Goal: Complete application form

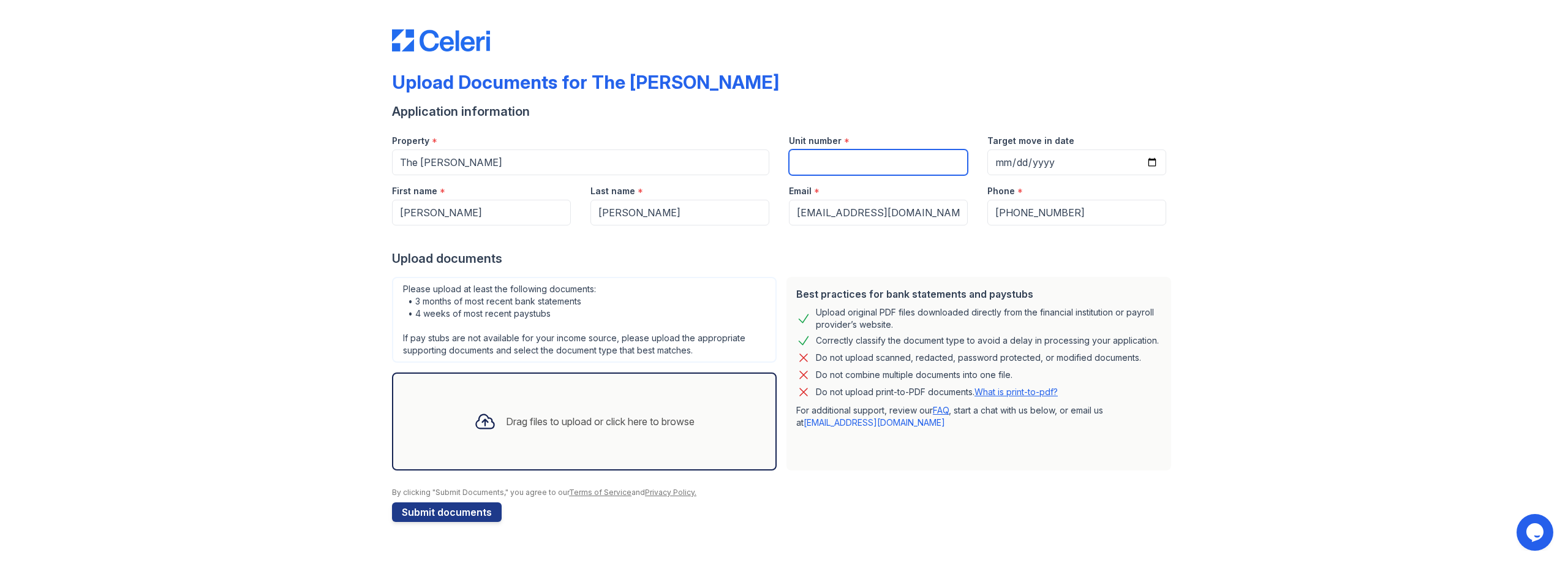
click at [856, 156] on input "Unit number" at bounding box center [878, 162] width 178 height 26
type input "1013"
click at [1037, 166] on input "Target move in date" at bounding box center [1076, 162] width 178 height 26
click at [1000, 156] on input "Target move in date" at bounding box center [1076, 162] width 178 height 26
click at [1014, 162] on input "Target move in date" at bounding box center [1076, 162] width 178 height 26
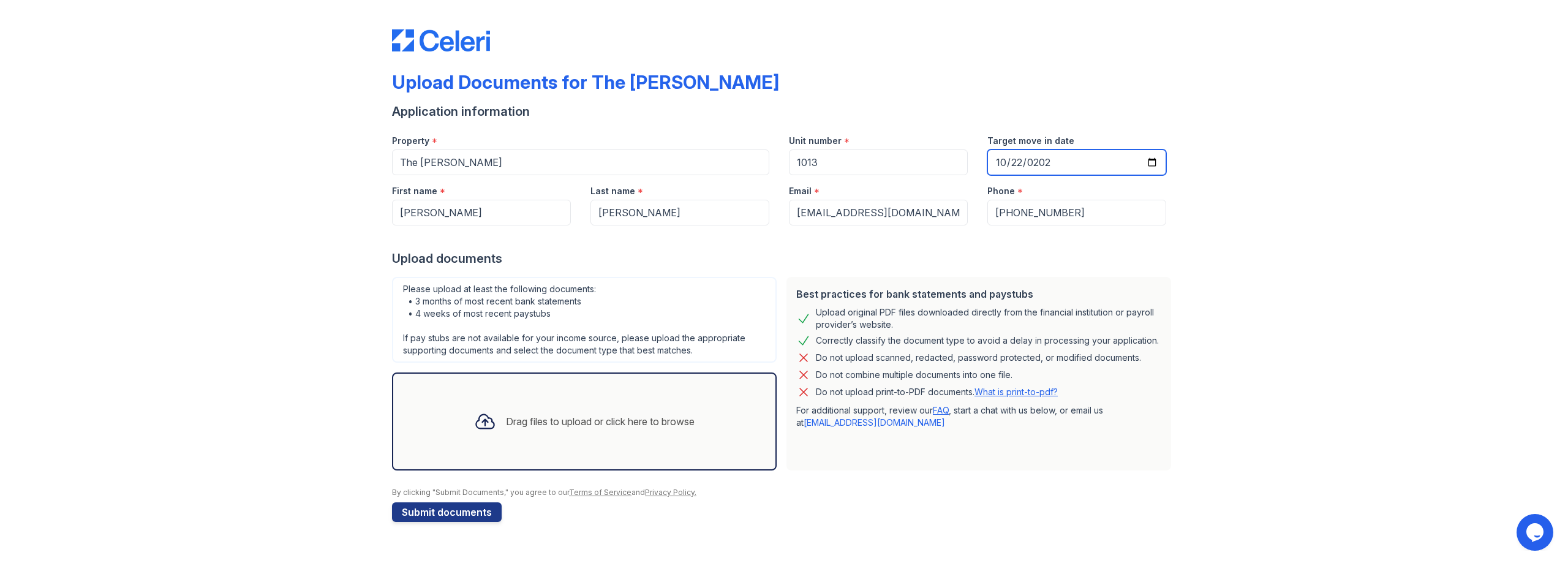
type input "[DATE]"
click at [853, 260] on div "Upload documents" at bounding box center [783, 258] width 784 height 17
click at [574, 406] on div "Drag files to upload or click here to browse" at bounding box center [584, 422] width 240 height 41
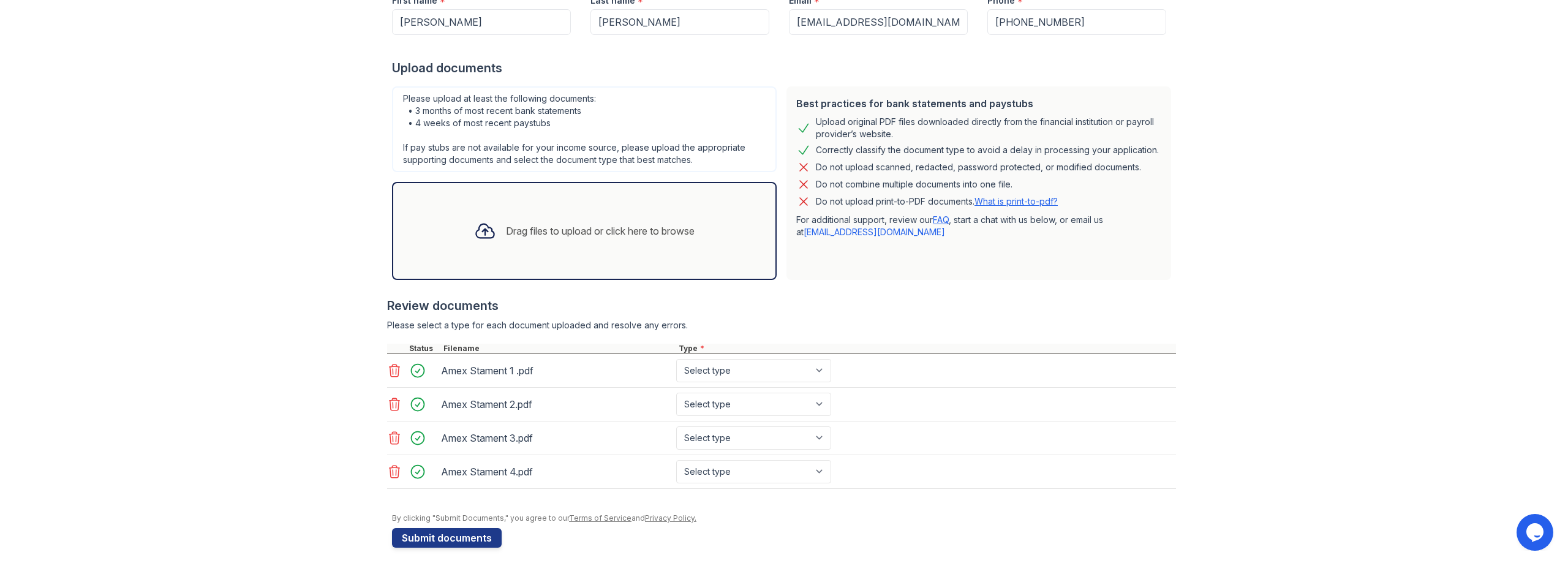
scroll to position [200, 0]
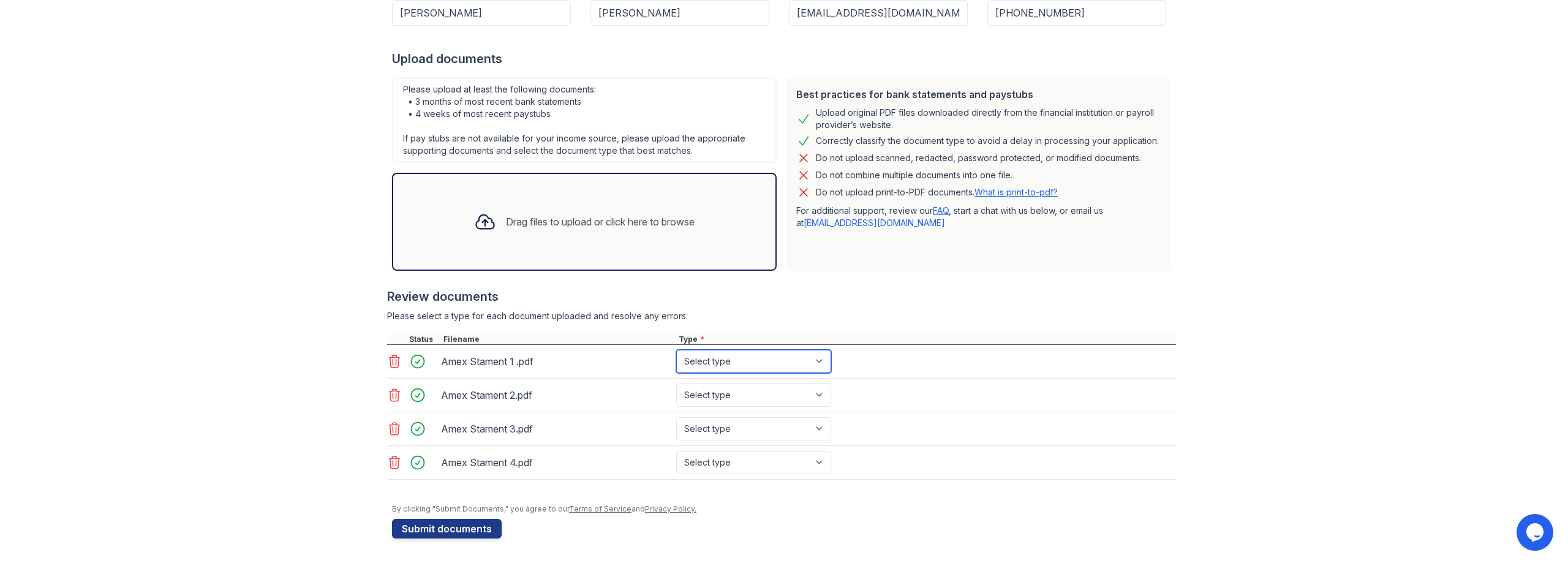
click at [747, 352] on select "Select type Paystub Bank Statement Offer Letter Tax Documents Benefit Award Let…" at bounding box center [753, 361] width 155 height 23
click at [789, 365] on select "Select type Paystub Bank Statement Offer Letter Tax Documents Benefit Award Let…" at bounding box center [753, 361] width 155 height 23
select select "bank_statement"
click at [676, 350] on select "Select type Paystub Bank Statement Offer Letter Tax Documents Benefit Award Let…" at bounding box center [753, 361] width 155 height 23
click at [730, 398] on select "Select type Paystub Bank Statement Offer Letter Tax Documents Benefit Award Let…" at bounding box center [753, 395] width 155 height 23
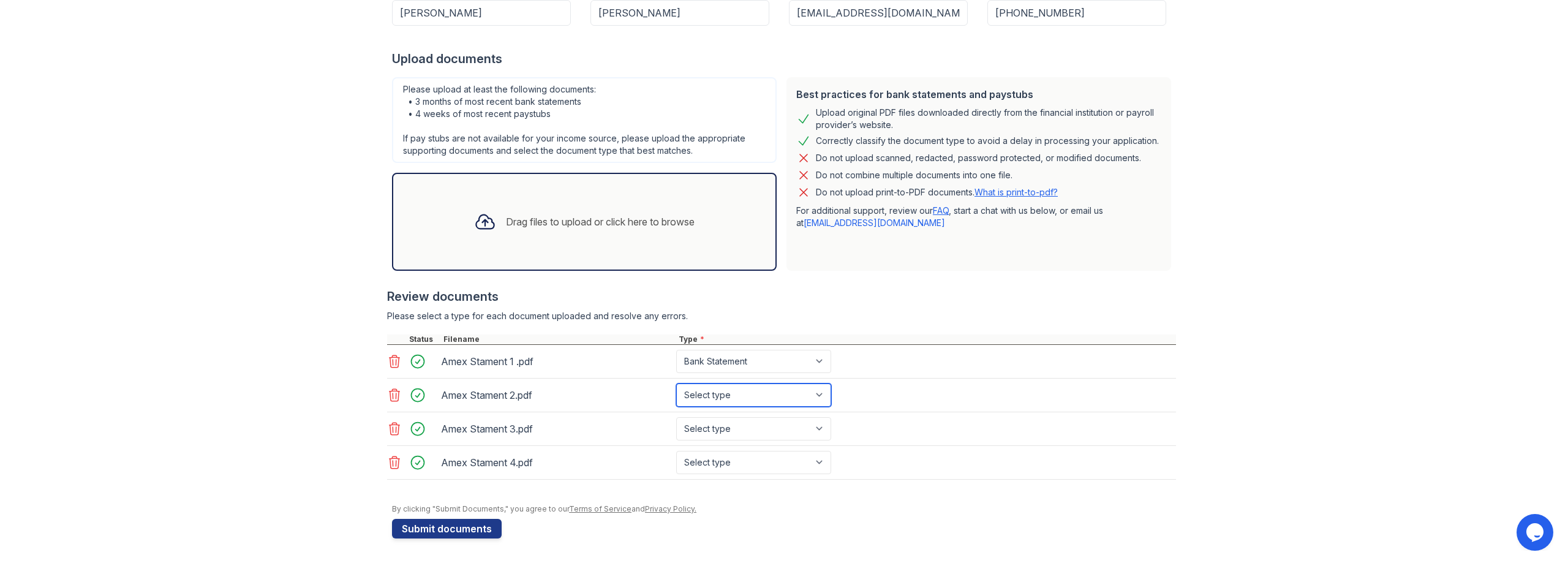
select select "bank_statement"
click at [676, 384] on select "Select type Paystub Bank Statement Offer Letter Tax Documents Benefit Award Let…" at bounding box center [753, 395] width 155 height 23
click at [720, 429] on select "Select type Paystub Bank Statement Offer Letter Tax Documents Benefit Award Let…" at bounding box center [753, 429] width 155 height 23
select select "bank_statement"
click at [676, 417] on select "Select type Paystub Bank Statement Offer Letter Tax Documents Benefit Award Let…" at bounding box center [753, 429] width 155 height 23
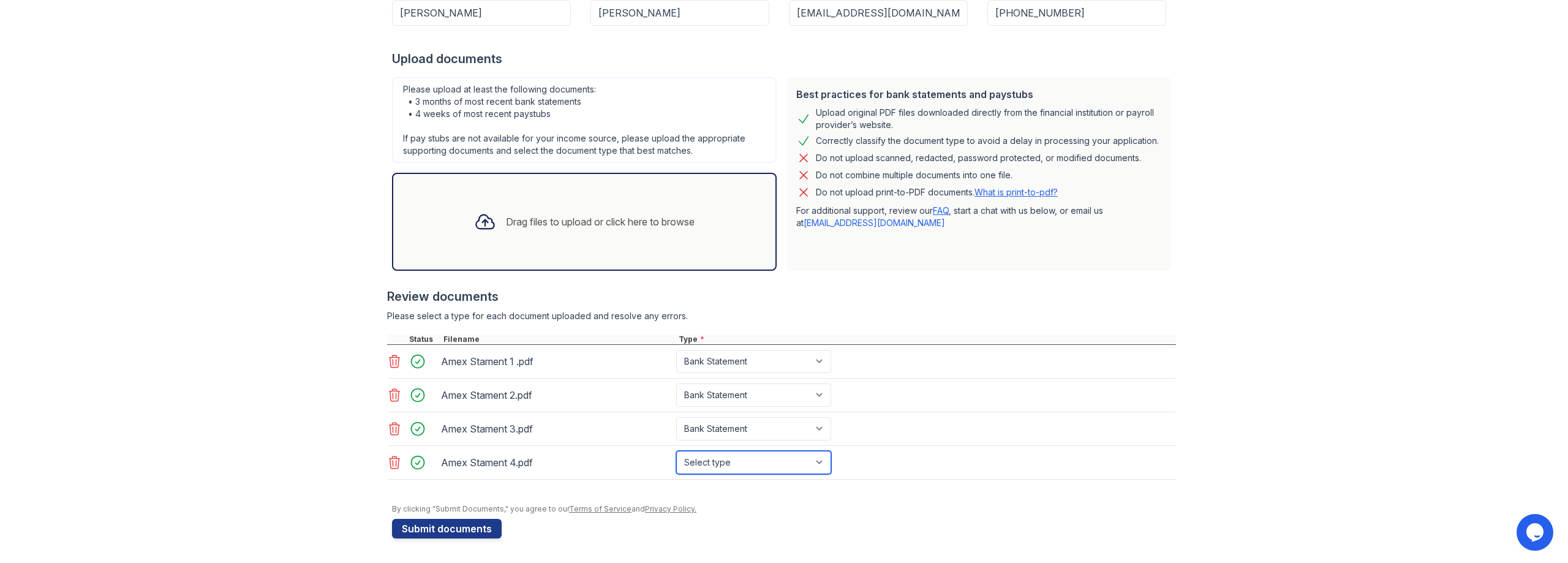
click at [728, 460] on select "Select type Paystub Bank Statement Offer Letter Tax Documents Benefit Award Let…" at bounding box center [753, 463] width 155 height 23
select select "bank_statement"
click at [676, 451] on select "Select type Paystub Bank Statement Offer Letter Tax Documents Benefit Award Let…" at bounding box center [753, 463] width 155 height 23
click at [909, 289] on div "Review documents" at bounding box center [782, 296] width 789 height 17
click at [582, 231] on div "Drag files to upload or click here to browse" at bounding box center [584, 222] width 240 height 41
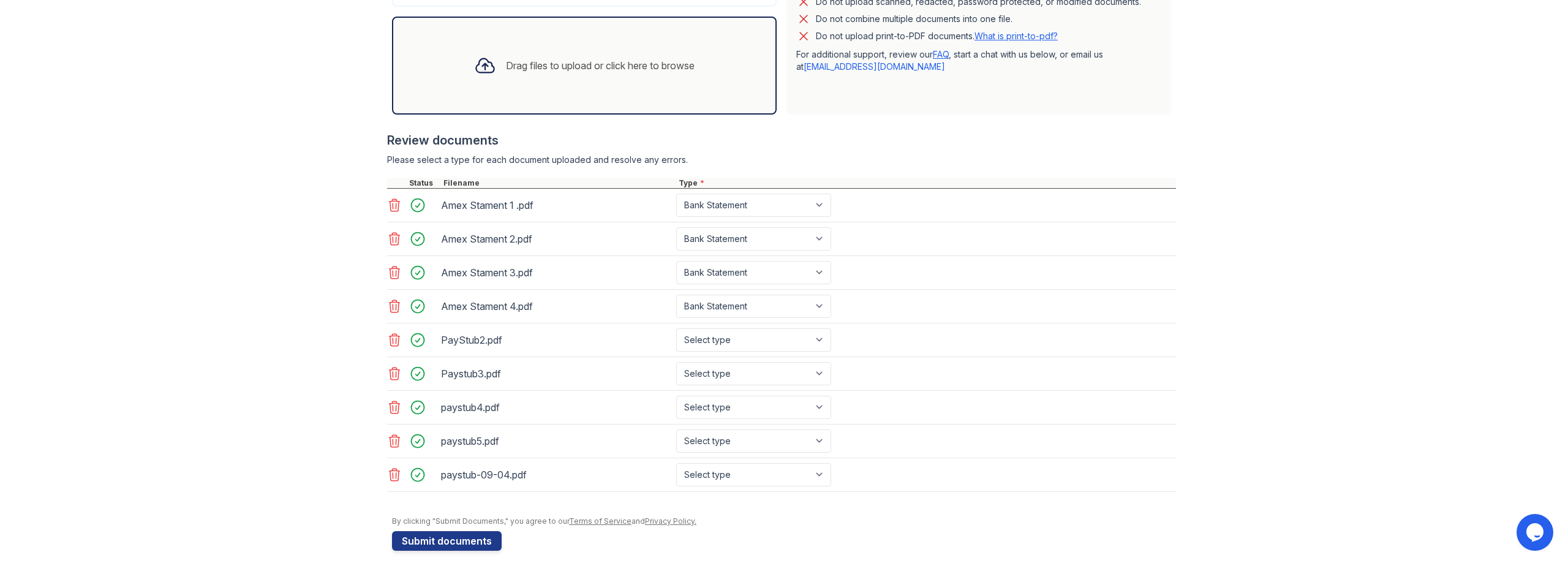
scroll to position [369, 0]
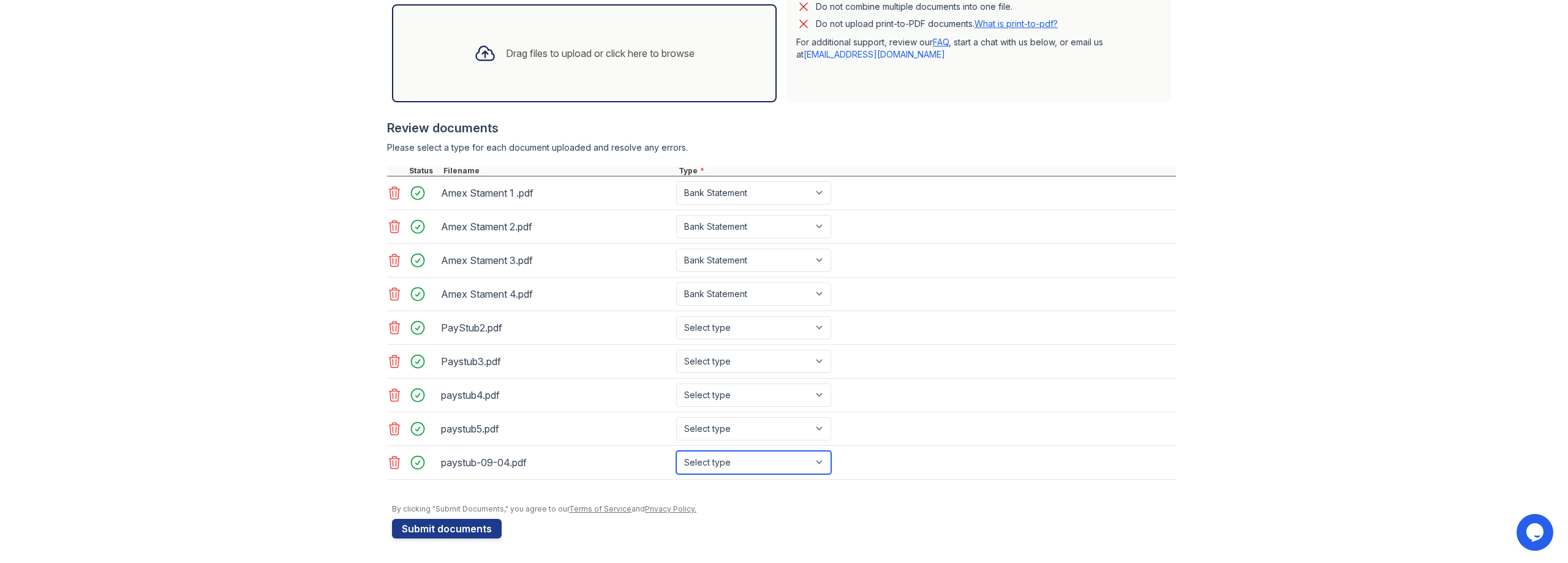
click at [779, 471] on select "Select type Paystub Bank Statement Offer Letter Tax Documents Benefit Award Let…" at bounding box center [753, 463] width 155 height 23
select select "paystub"
click at [676, 451] on select "Select type Paystub Bank Statement Offer Letter Tax Documents Benefit Award Let…" at bounding box center [753, 463] width 155 height 23
click at [709, 333] on select "Select type Paystub Bank Statement Offer Letter Tax Documents Benefit Award Let…" at bounding box center [753, 328] width 155 height 23
select select "paystub"
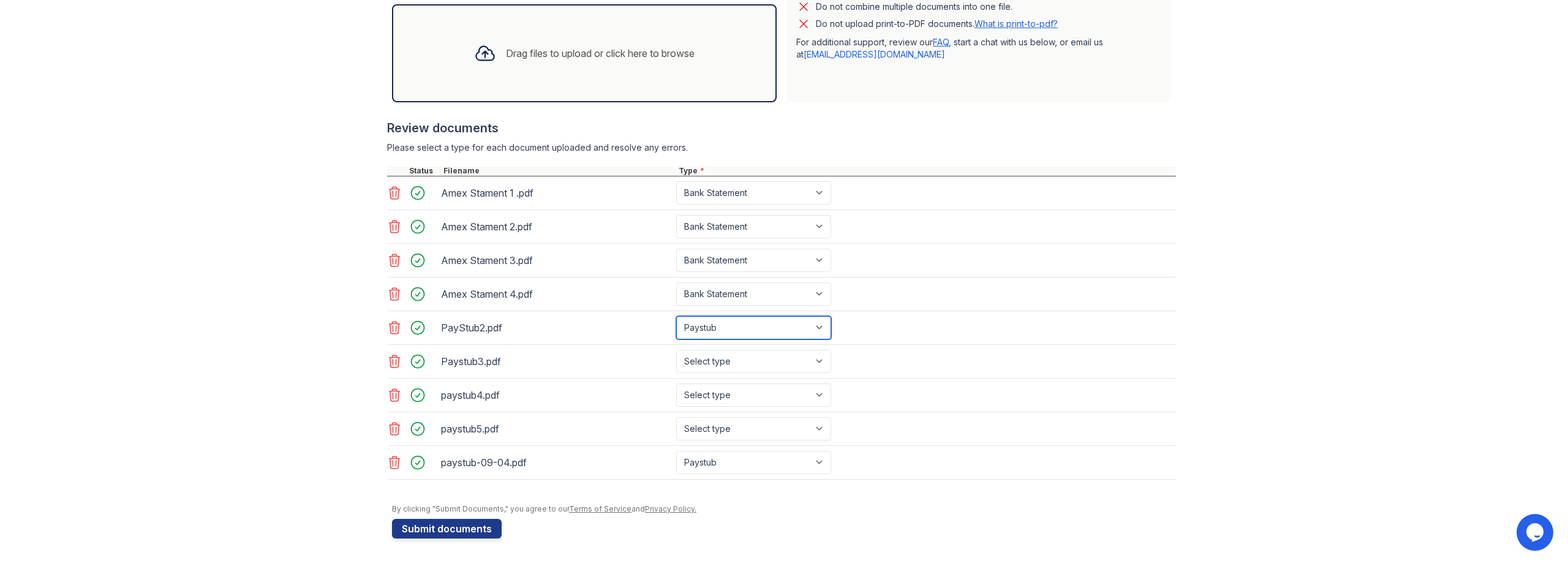
click at [676, 317] on select "Select type Paystub Bank Statement Offer Letter Tax Documents Benefit Award Let…" at bounding box center [753, 328] width 155 height 23
click at [701, 365] on select "Select type Paystub Bank Statement Offer Letter Tax Documents Benefit Award Let…" at bounding box center [753, 361] width 155 height 23
select select "paystub"
click at [676, 350] on select "Select type Paystub Bank Statement Offer Letter Tax Documents Benefit Award Let…" at bounding box center [753, 361] width 155 height 23
click at [709, 394] on select "Select type Paystub Bank Statement Offer Letter Tax Documents Benefit Award Let…" at bounding box center [753, 395] width 155 height 23
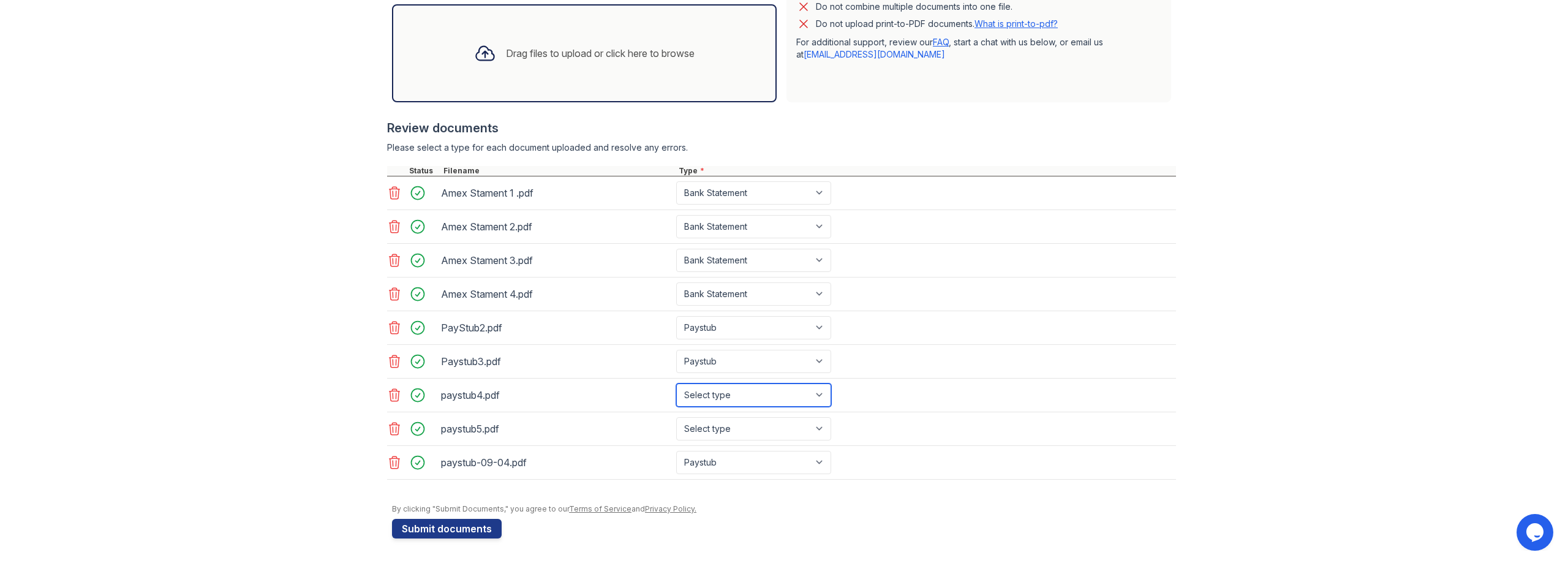
select select "paystub"
click at [676, 384] on select "Select type Paystub Bank Statement Offer Letter Tax Documents Benefit Award Let…" at bounding box center [753, 395] width 155 height 23
drag, startPoint x: 708, startPoint y: 427, endPoint x: 730, endPoint y: 436, distance: 23.8
click at [708, 427] on select "Select type Paystub Bank Statement Offer Letter Tax Documents Benefit Award Let…" at bounding box center [753, 429] width 155 height 23
select select "paystub"
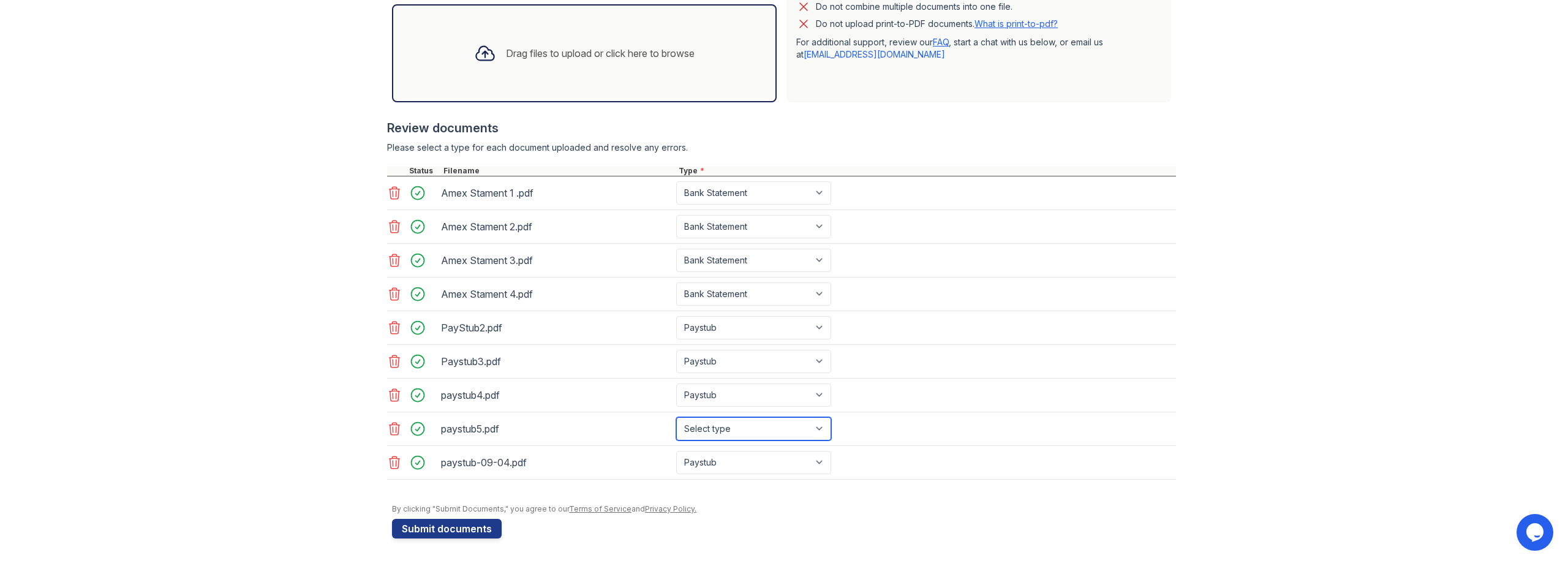
click at [676, 417] on select "Select type Paystub Bank Statement Offer Letter Tax Documents Benefit Award Let…" at bounding box center [753, 429] width 155 height 23
click at [958, 373] on div "Paystub3.pdf Select type Paystub Bank Statement Offer Letter Tax Documents Bene…" at bounding box center [782, 361] width 789 height 34
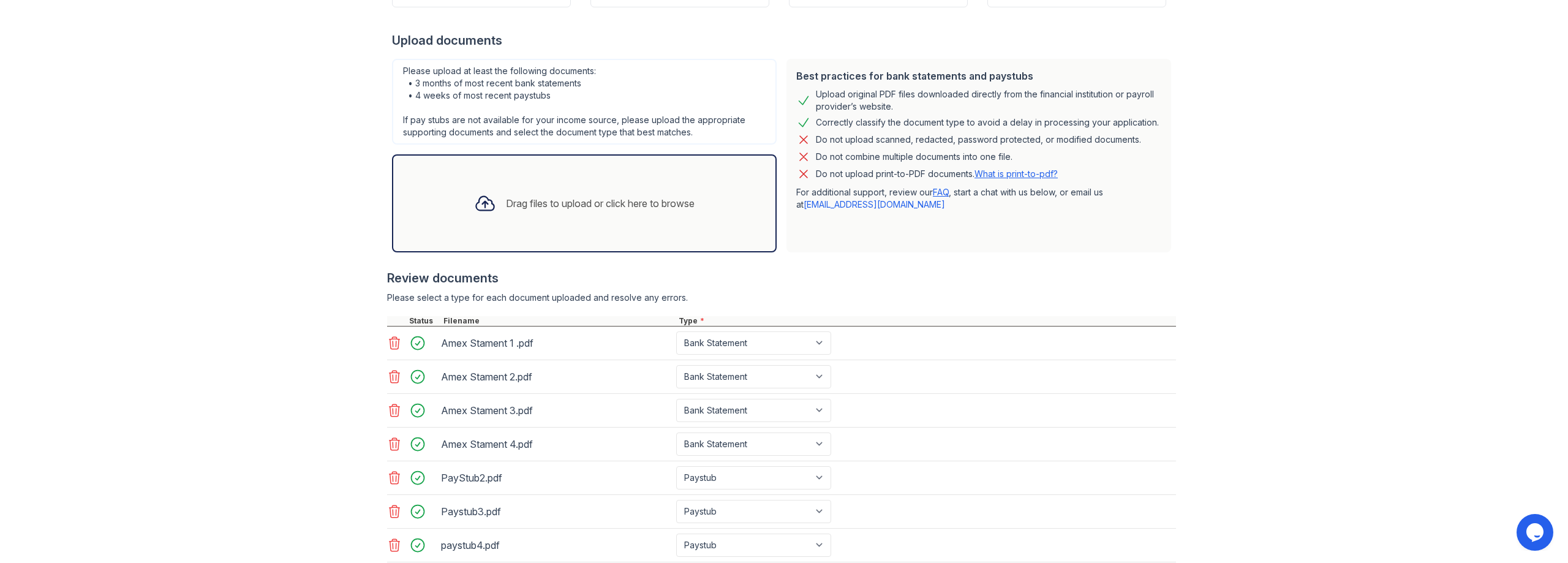
scroll to position [123, 0]
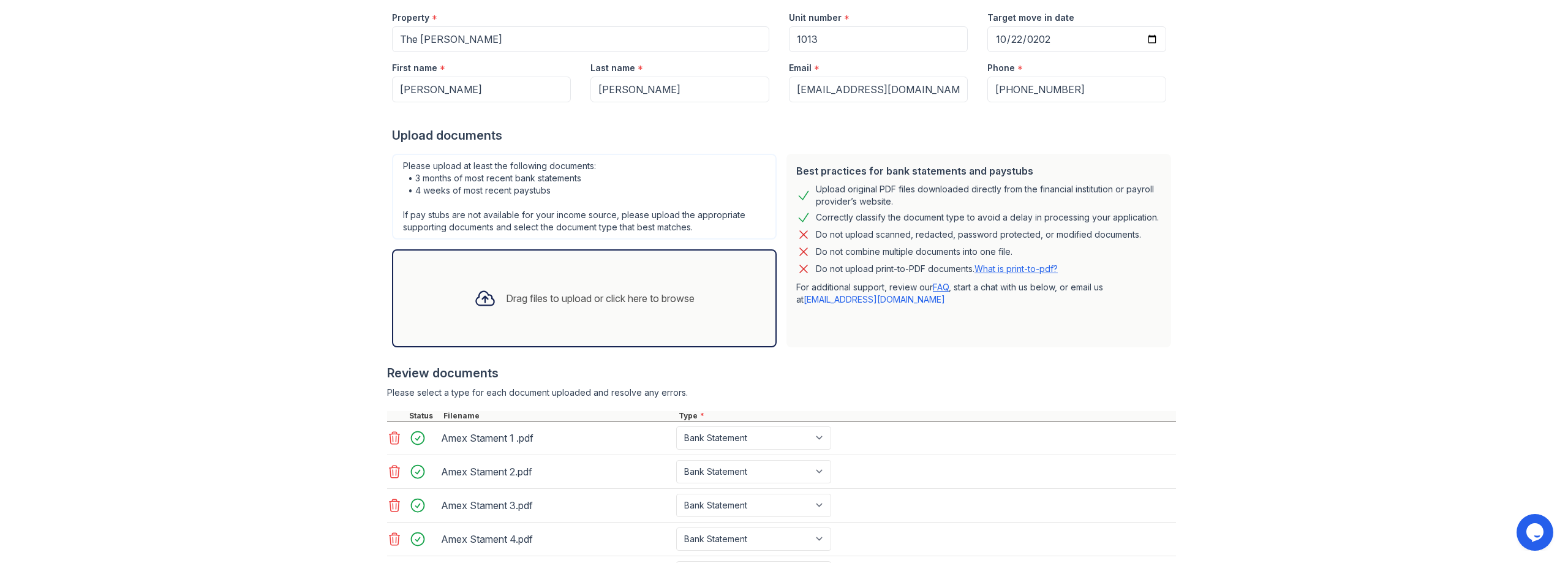
click at [513, 304] on div "Drag files to upload or click here to browse" at bounding box center [600, 298] width 188 height 15
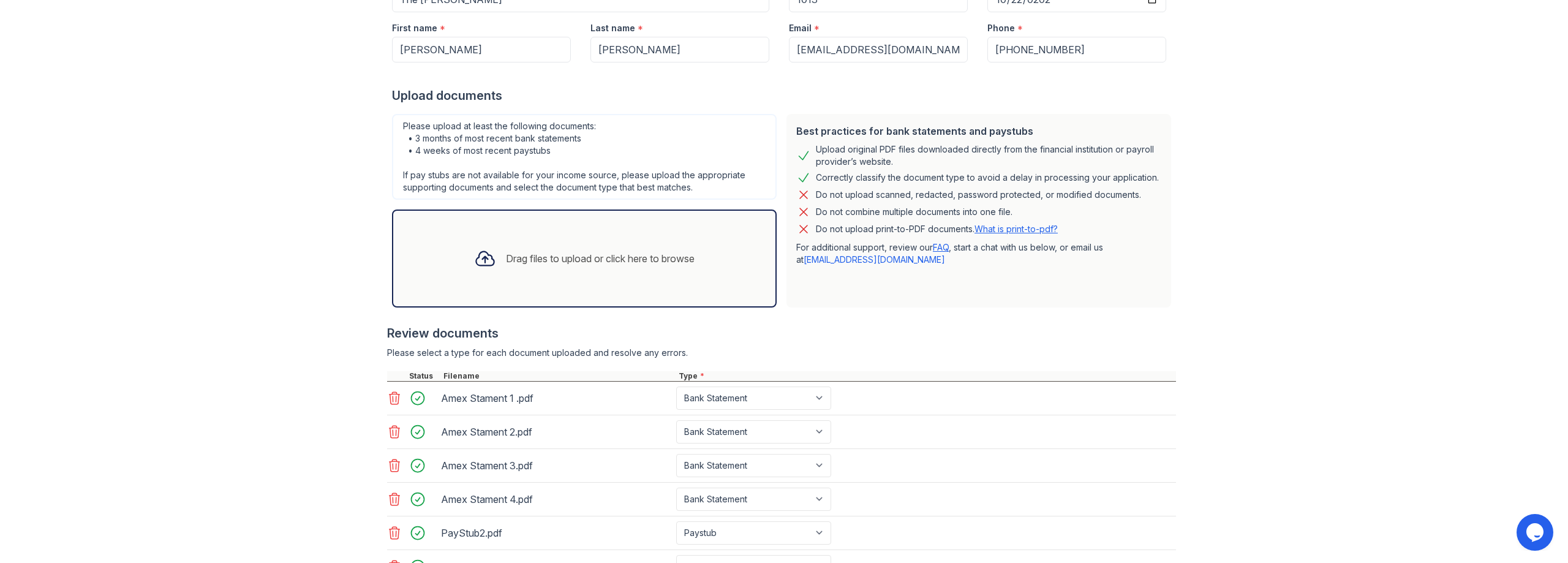
scroll to position [430, 0]
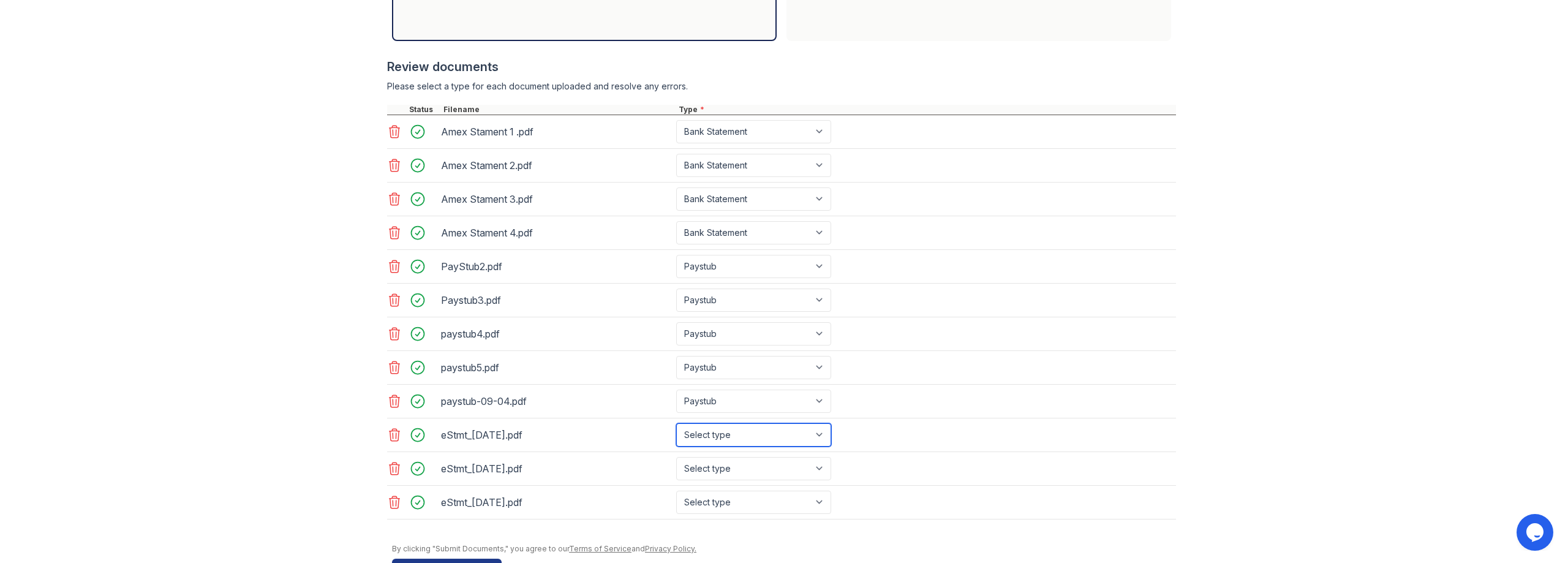
drag, startPoint x: 735, startPoint y: 445, endPoint x: 739, endPoint y: 440, distance: 6.4
click at [737, 442] on select "Select type Paystub Bank Statement Offer Letter Tax Documents Benefit Award Let…" at bounding box center [753, 435] width 155 height 23
select select "bank_statement"
click at [676, 423] on select "Select type Paystub Bank Statement Offer Letter Tax Documents Benefit Award Let…" at bounding box center [753, 435] width 155 height 23
drag, startPoint x: 715, startPoint y: 470, endPoint x: 727, endPoint y: 465, distance: 13.0
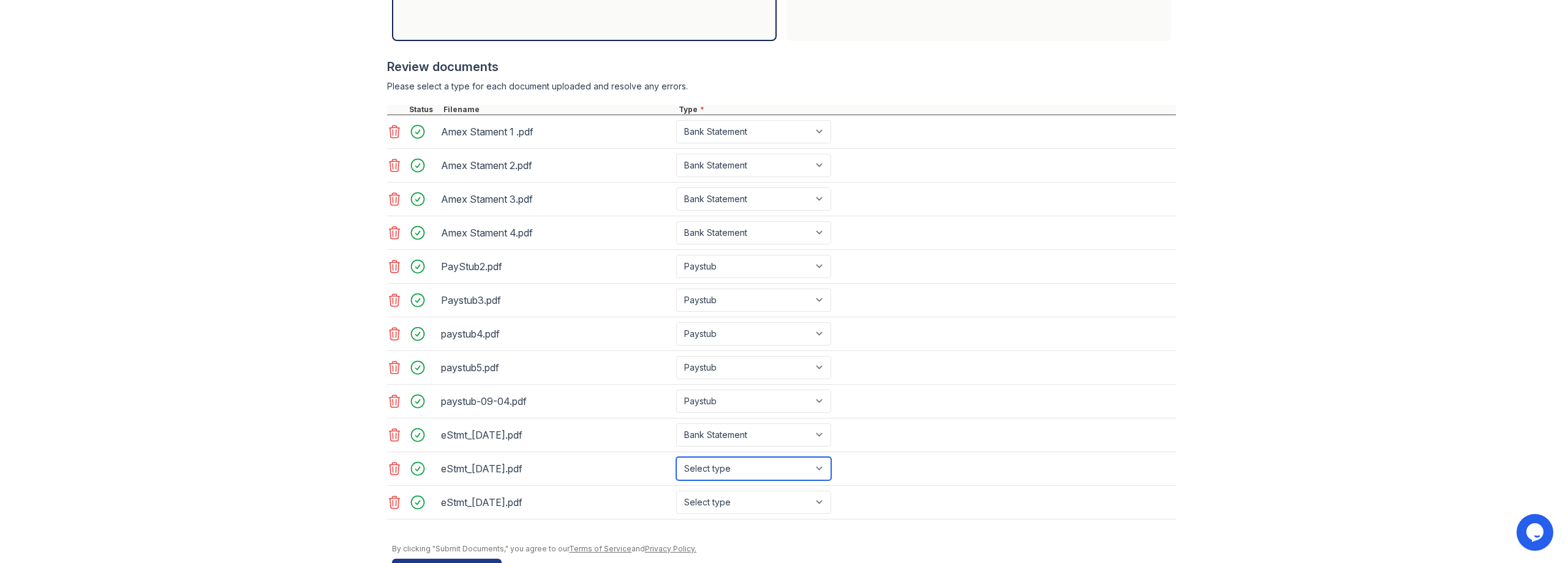
click at [715, 470] on select "Select type Paystub Bank Statement Offer Letter Tax Documents Benefit Award Let…" at bounding box center [753, 469] width 155 height 23
select select "bank_statement"
click at [676, 457] on select "Select type Paystub Bank Statement Offer Letter Tax Documents Benefit Award Let…" at bounding box center [753, 469] width 155 height 23
click at [728, 501] on select "Select type Paystub Bank Statement Offer Letter Tax Documents Benefit Award Let…" at bounding box center [753, 503] width 155 height 23
select select "bank_statement"
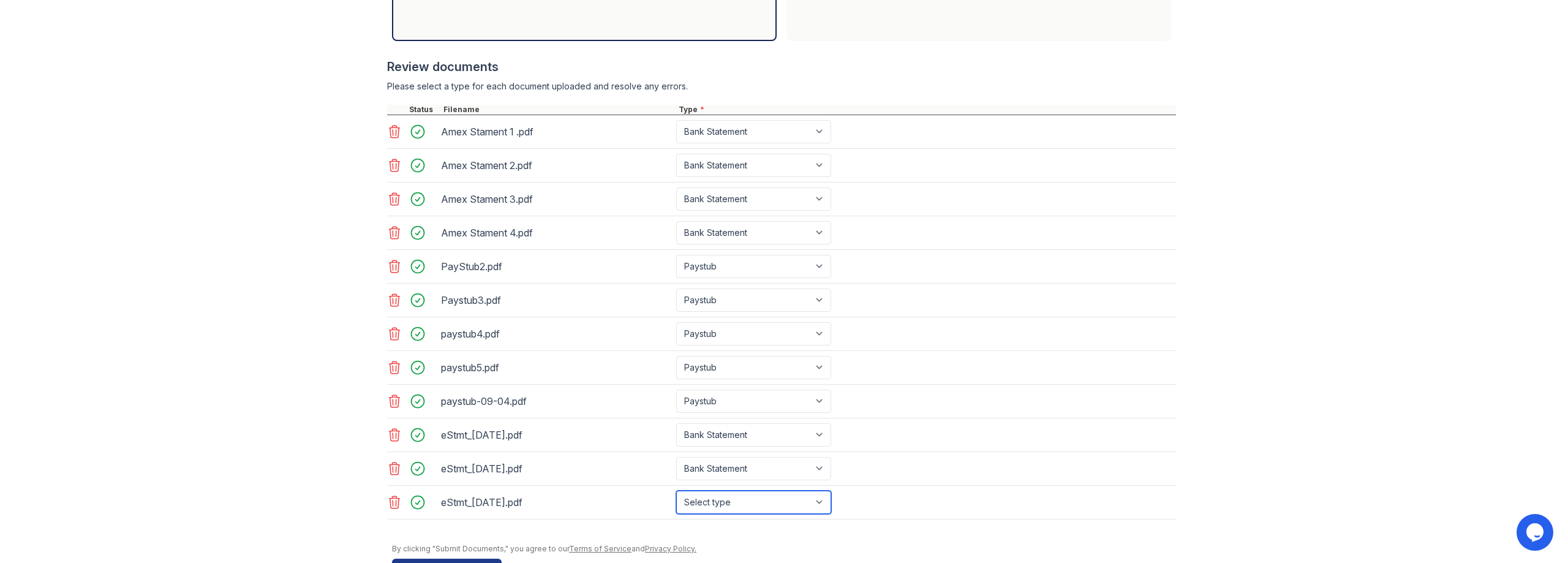
click at [676, 491] on select "Select type Paystub Bank Statement Offer Letter Tax Documents Benefit Award Let…" at bounding box center [753, 503] width 155 height 23
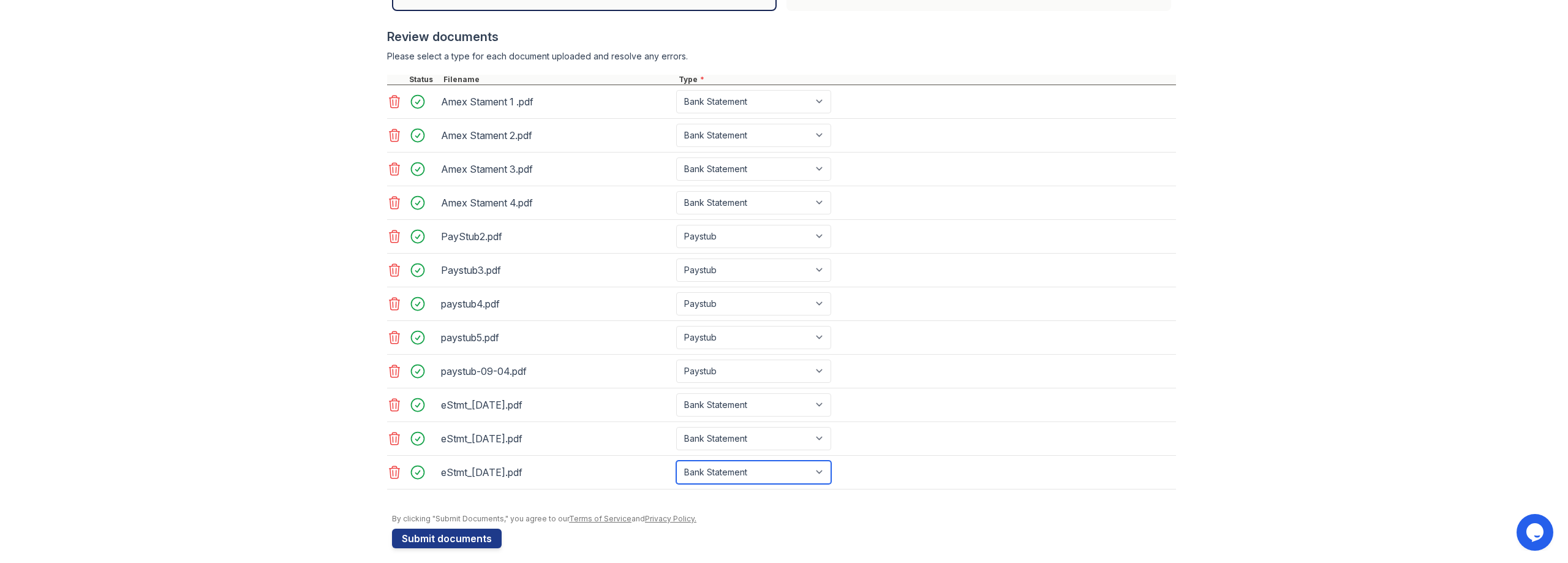
scroll to position [470, 0]
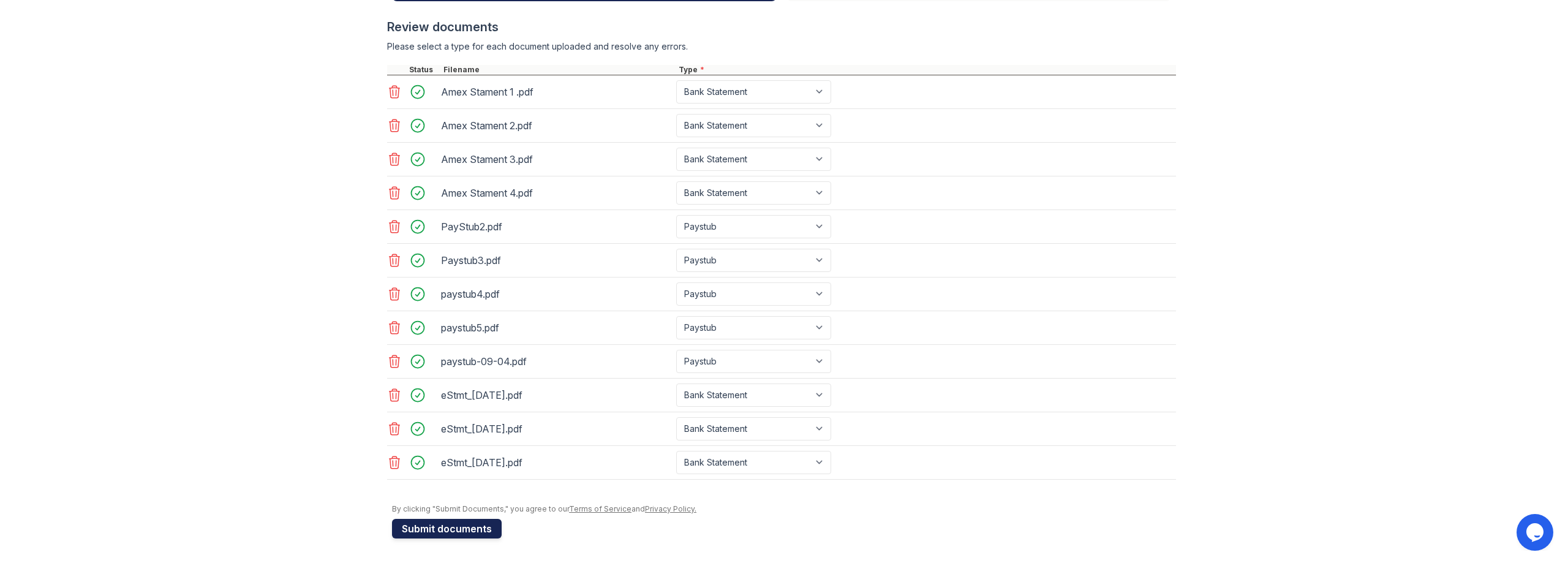
click at [443, 526] on button "Submit documents" at bounding box center [446, 529] width 110 height 20
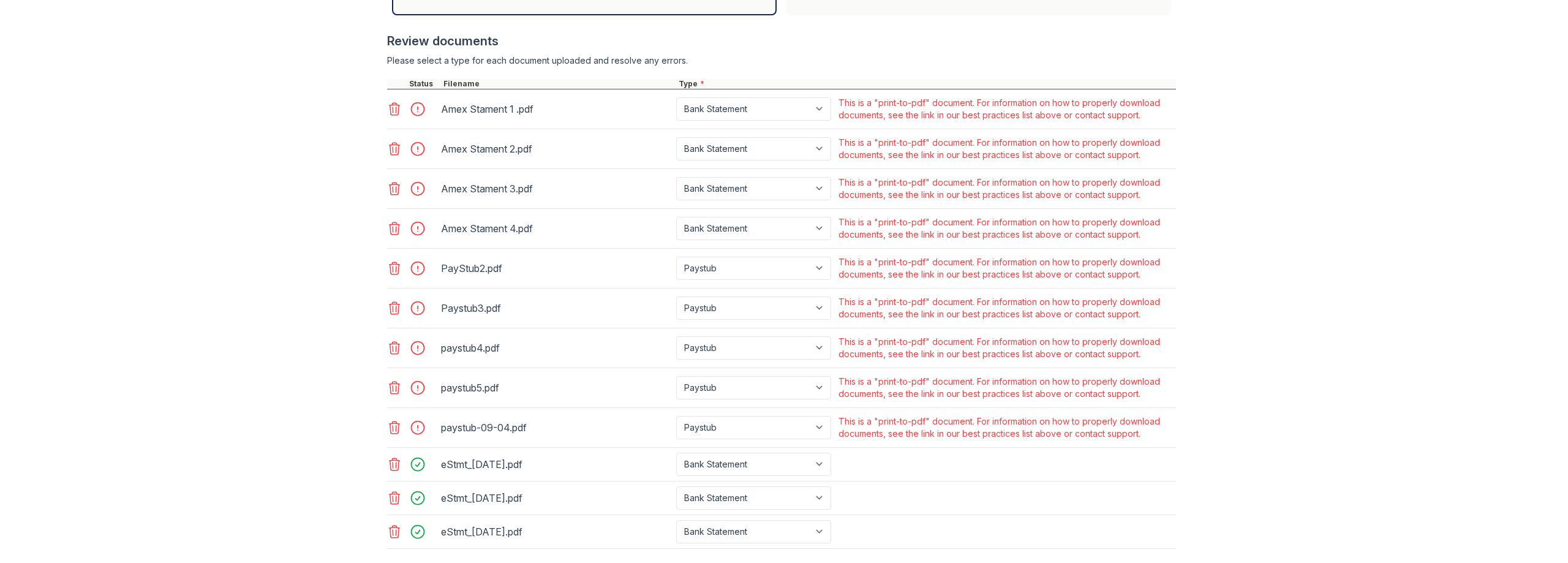
scroll to position [559, 0]
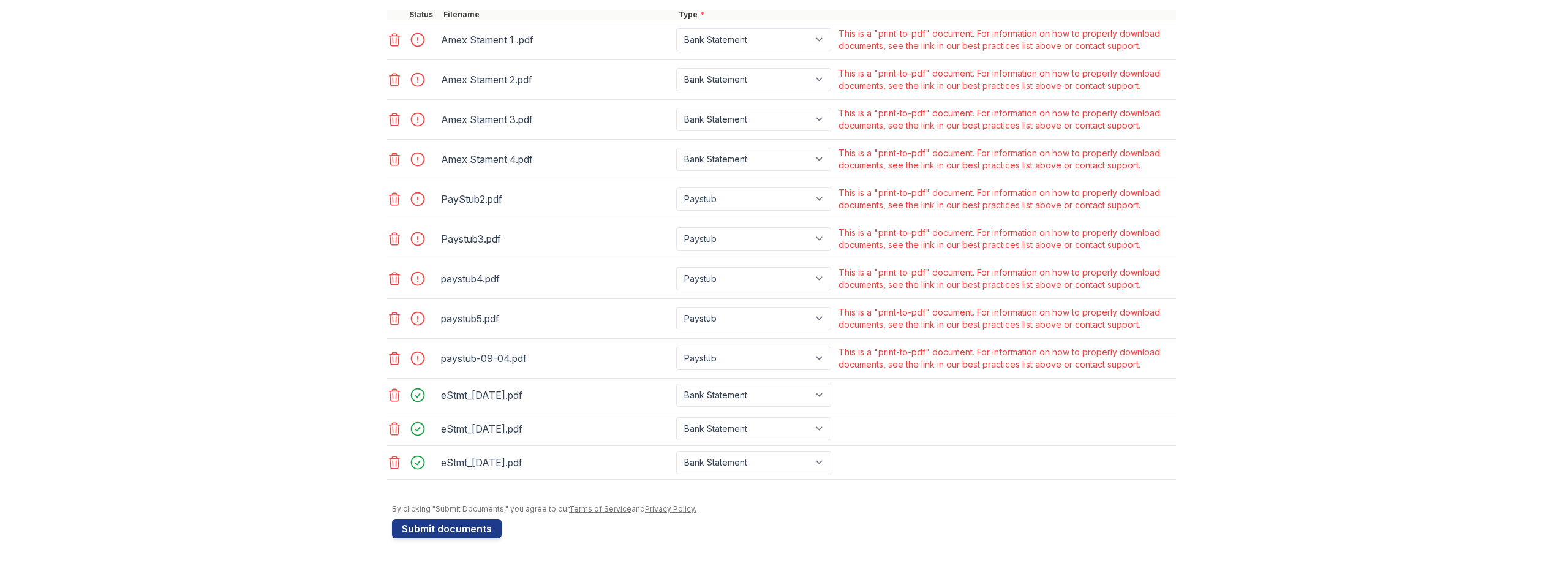
click at [390, 359] on icon at bounding box center [395, 359] width 15 height 15
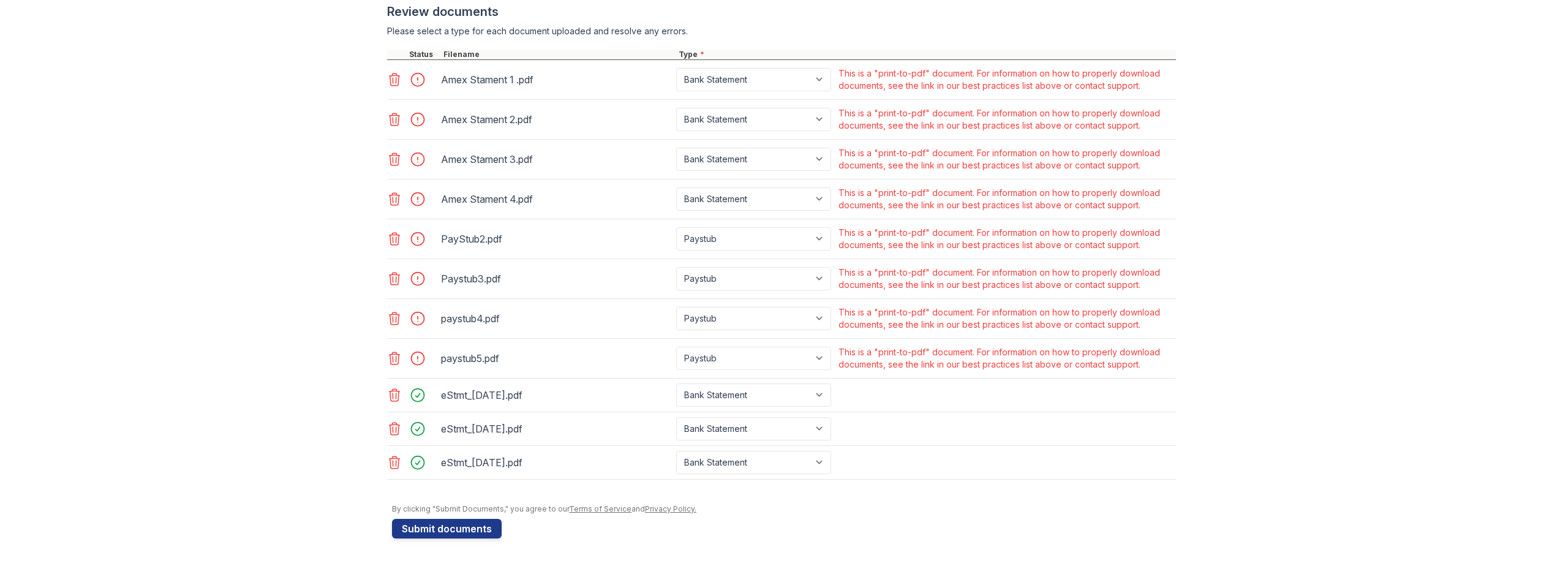
scroll to position [519, 0]
click at [393, 78] on icon at bounding box center [395, 79] width 15 height 15
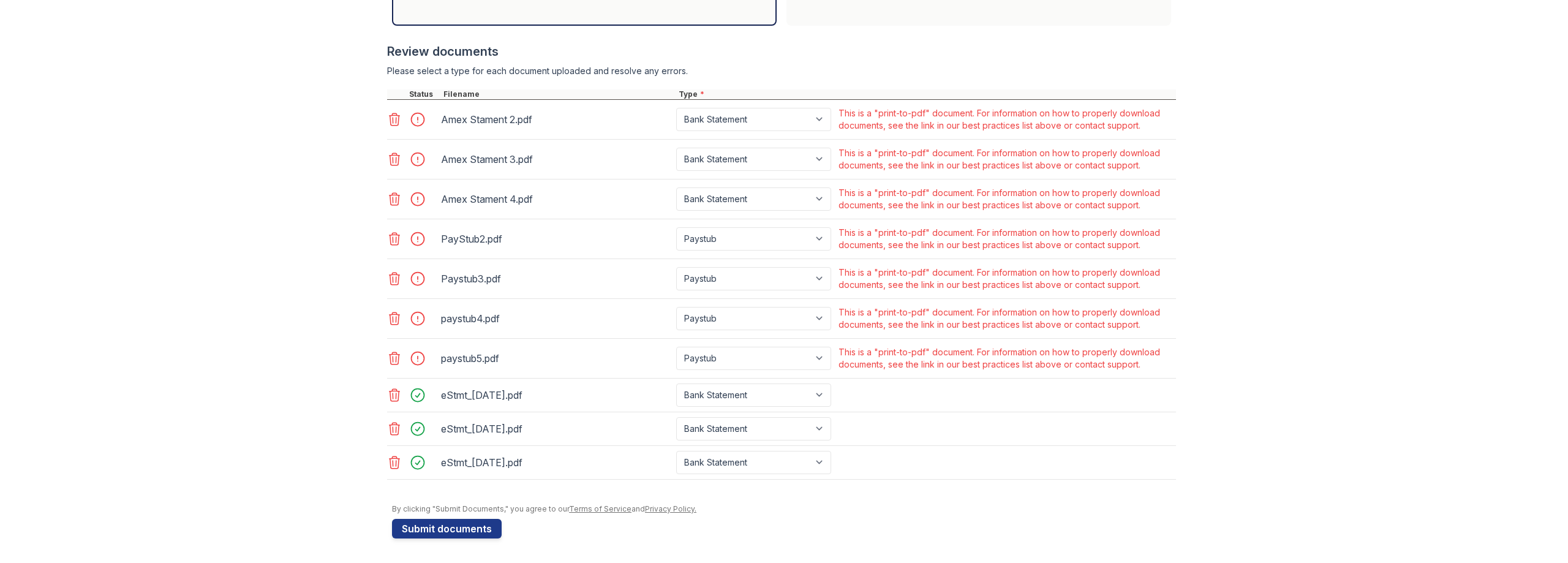
click at [389, 122] on icon at bounding box center [395, 120] width 15 height 15
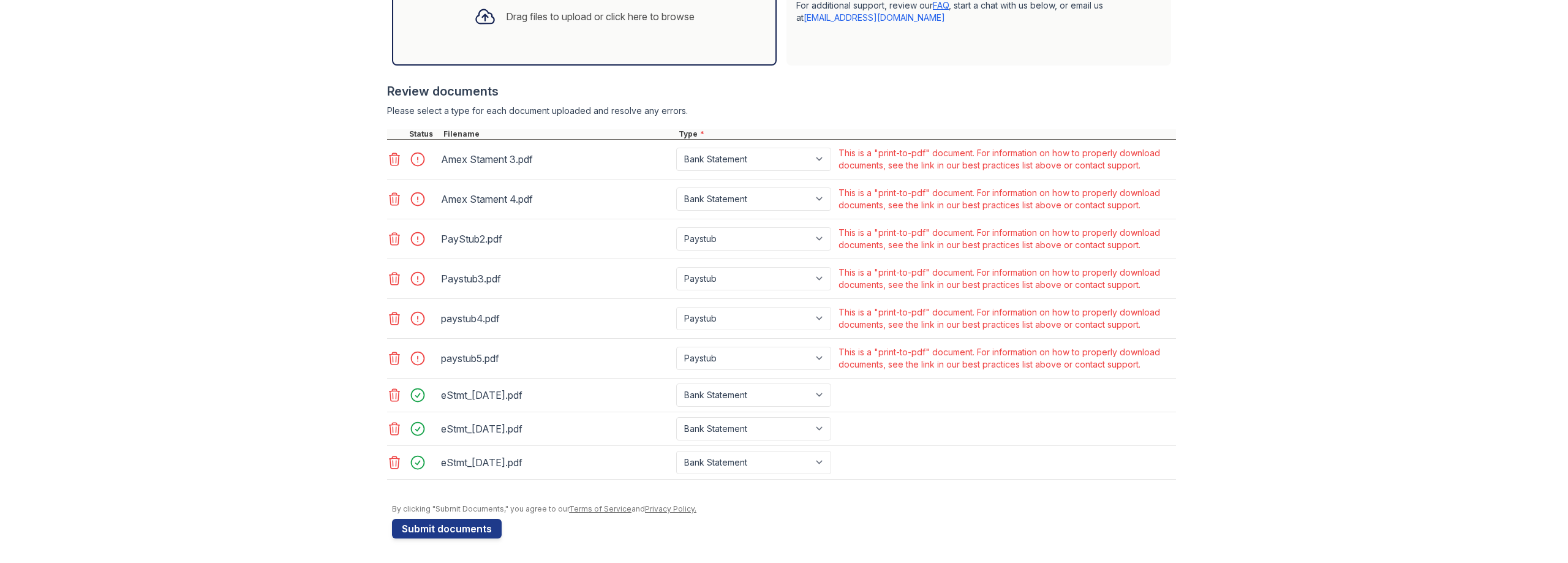
click at [389, 153] on icon at bounding box center [395, 160] width 15 height 15
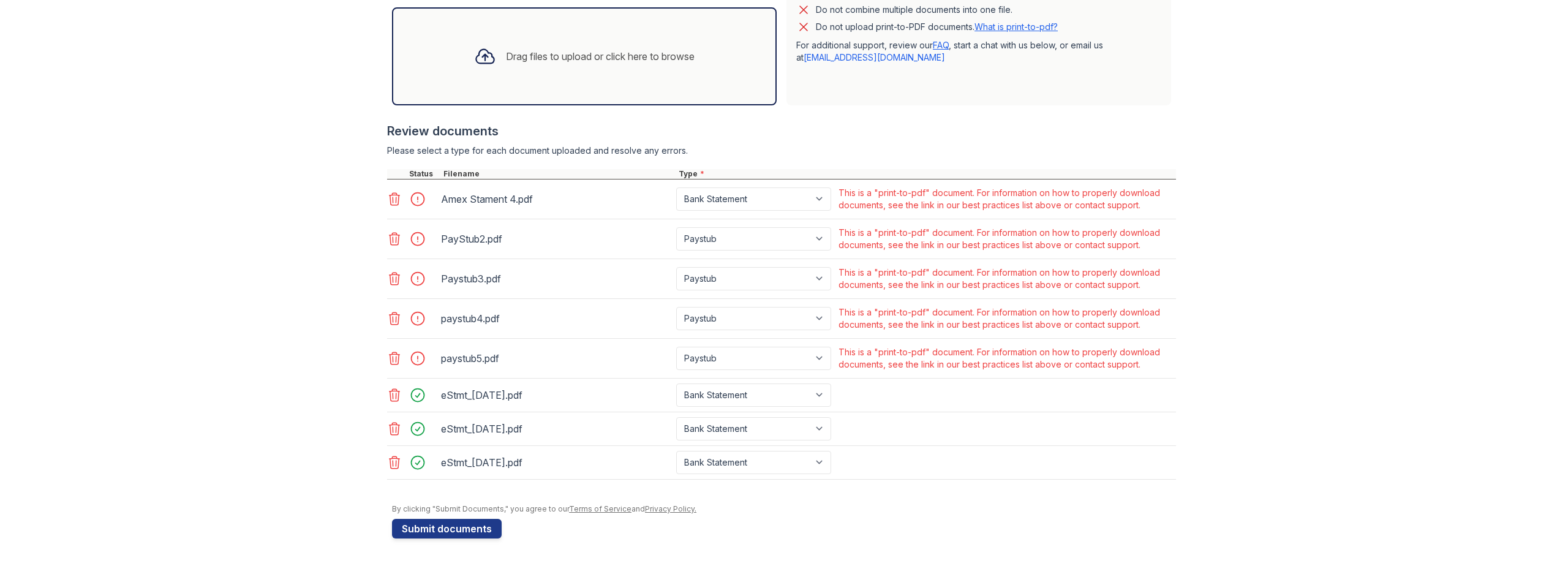
click at [394, 198] on icon at bounding box center [394, 199] width 11 height 12
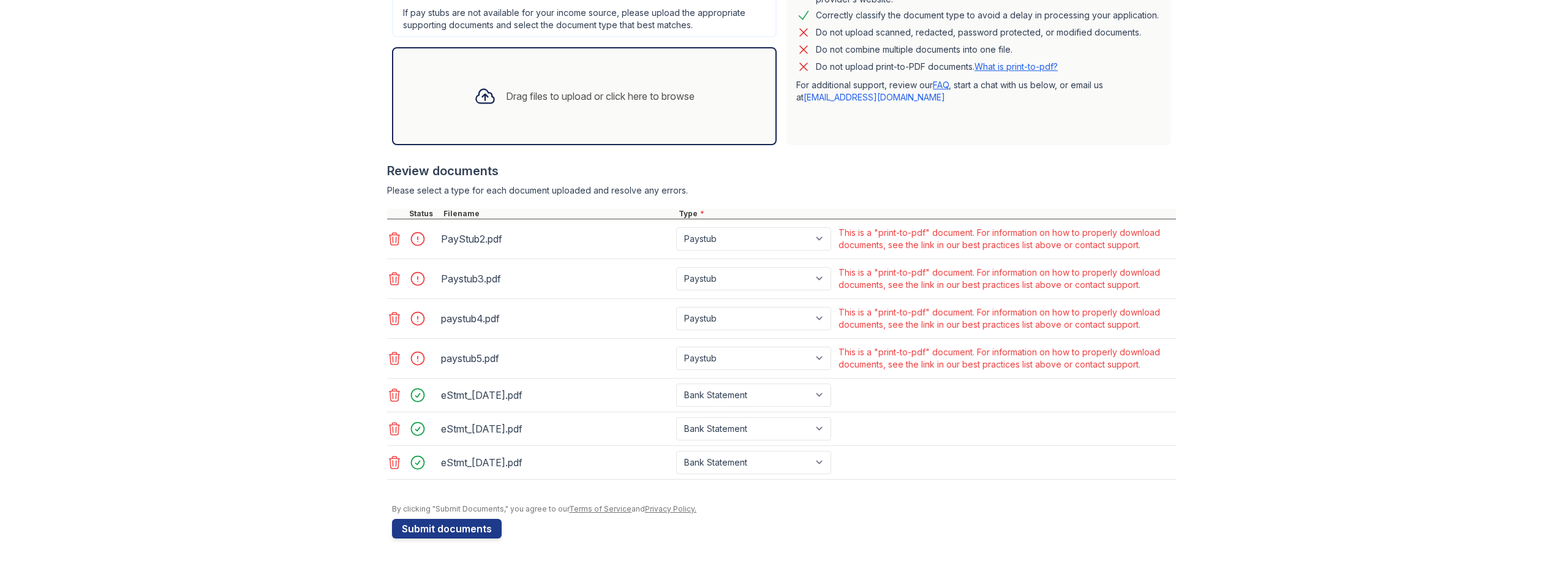
click at [389, 241] on icon at bounding box center [395, 239] width 15 height 15
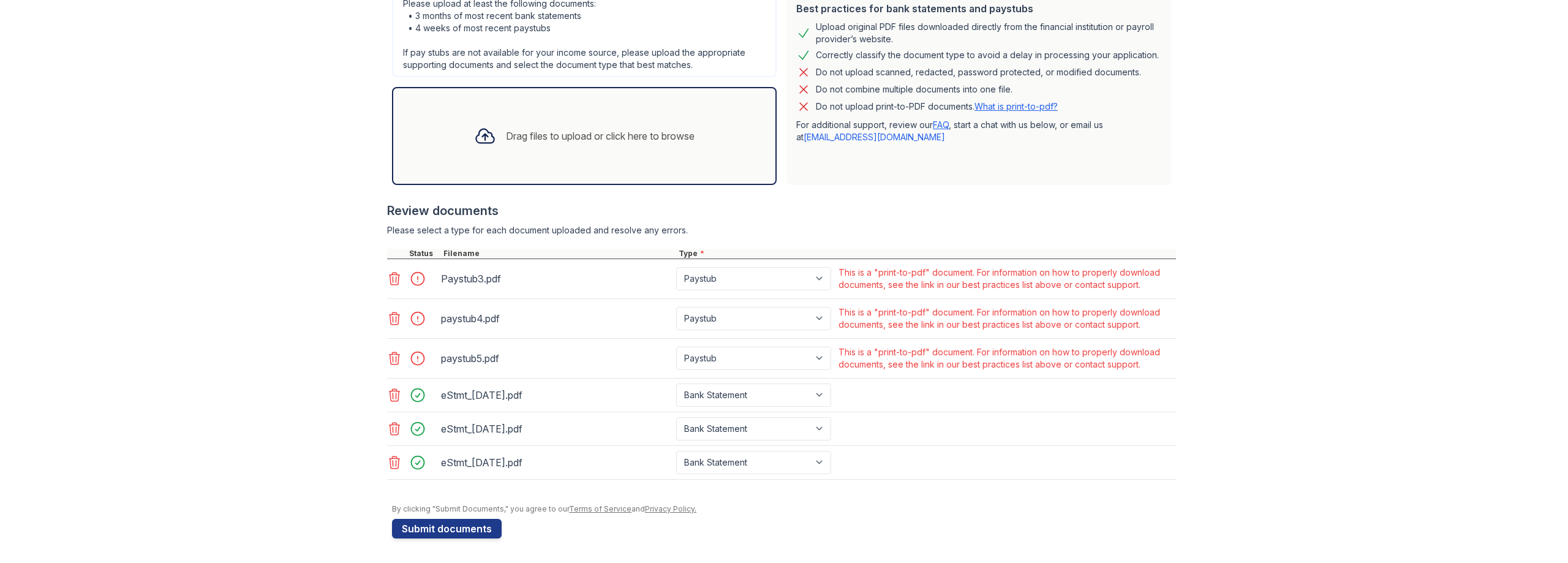
click at [389, 277] on icon at bounding box center [394, 279] width 11 height 12
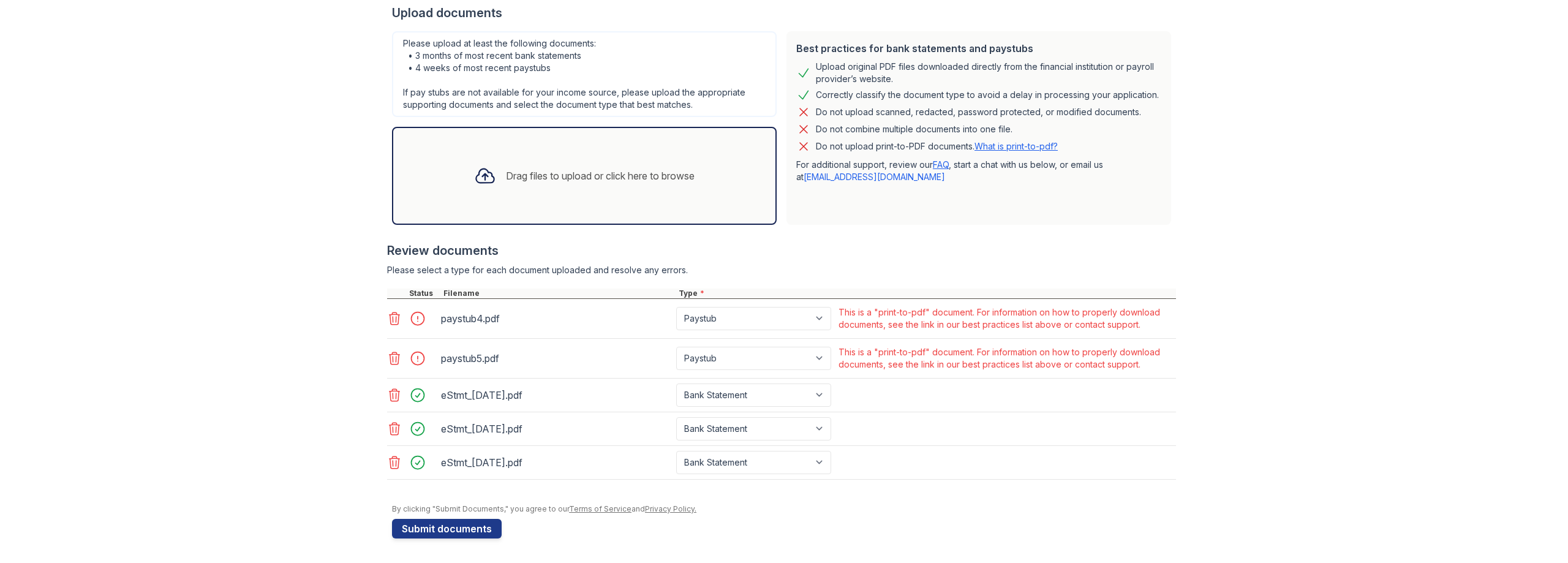
click at [391, 317] on icon at bounding box center [395, 319] width 15 height 15
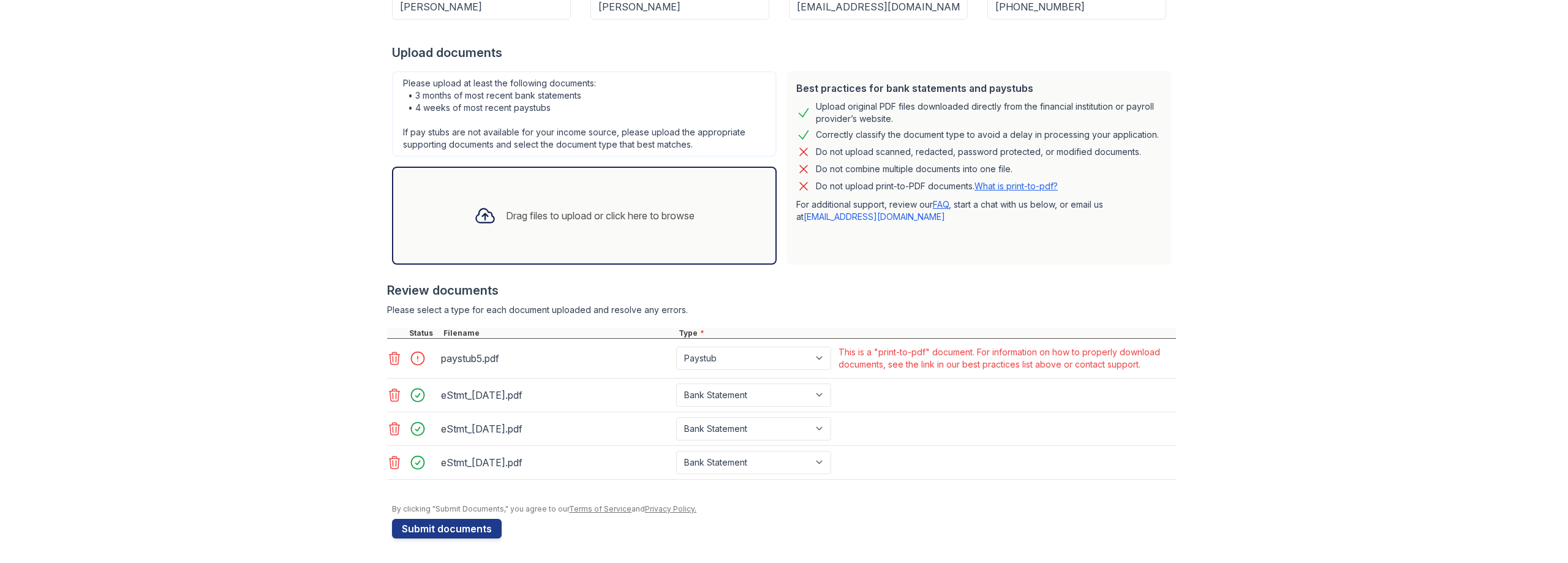
click at [387, 358] on icon at bounding box center [395, 359] width 15 height 15
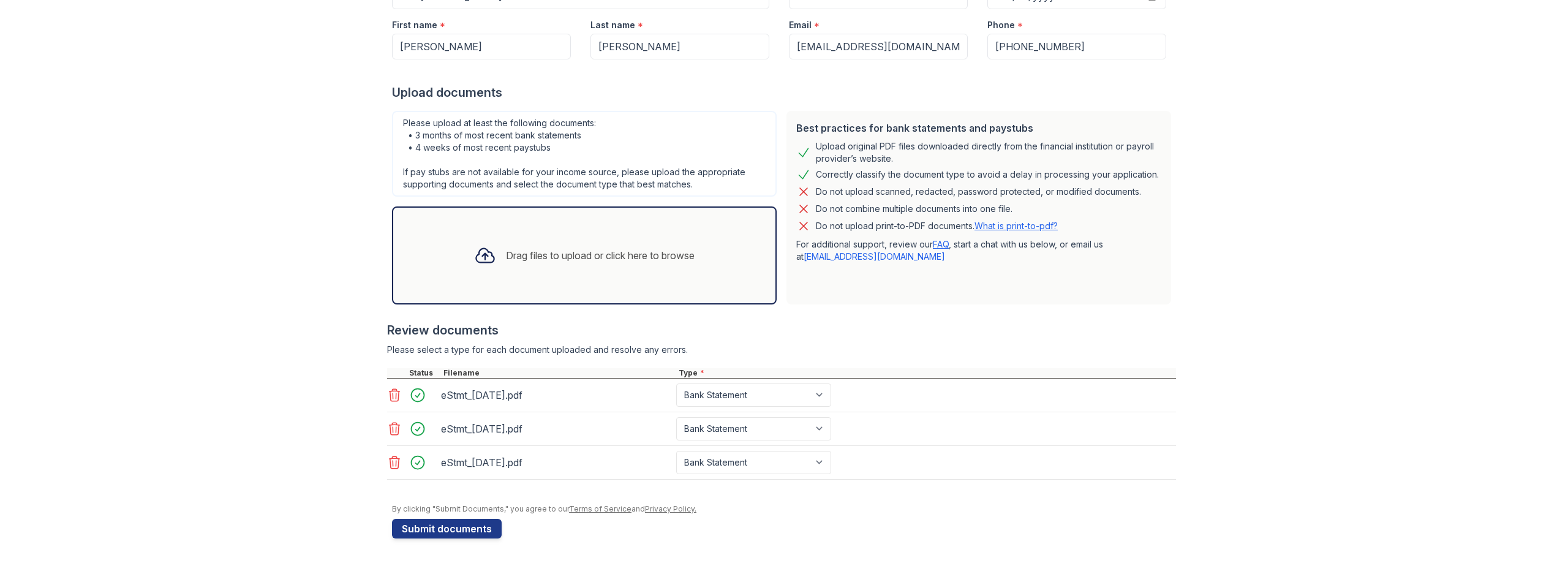
click at [464, 235] on div "Drag files to upload or click here to browse" at bounding box center [584, 255] width 240 height 41
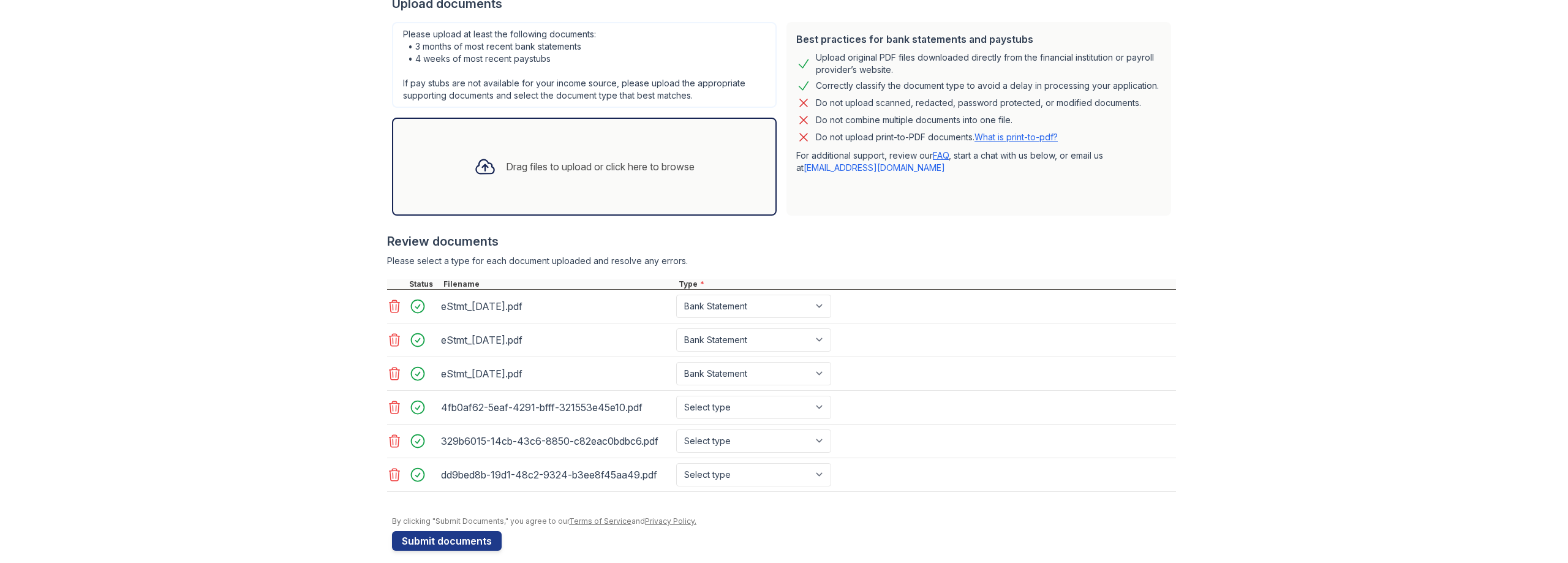
scroll to position [302, 0]
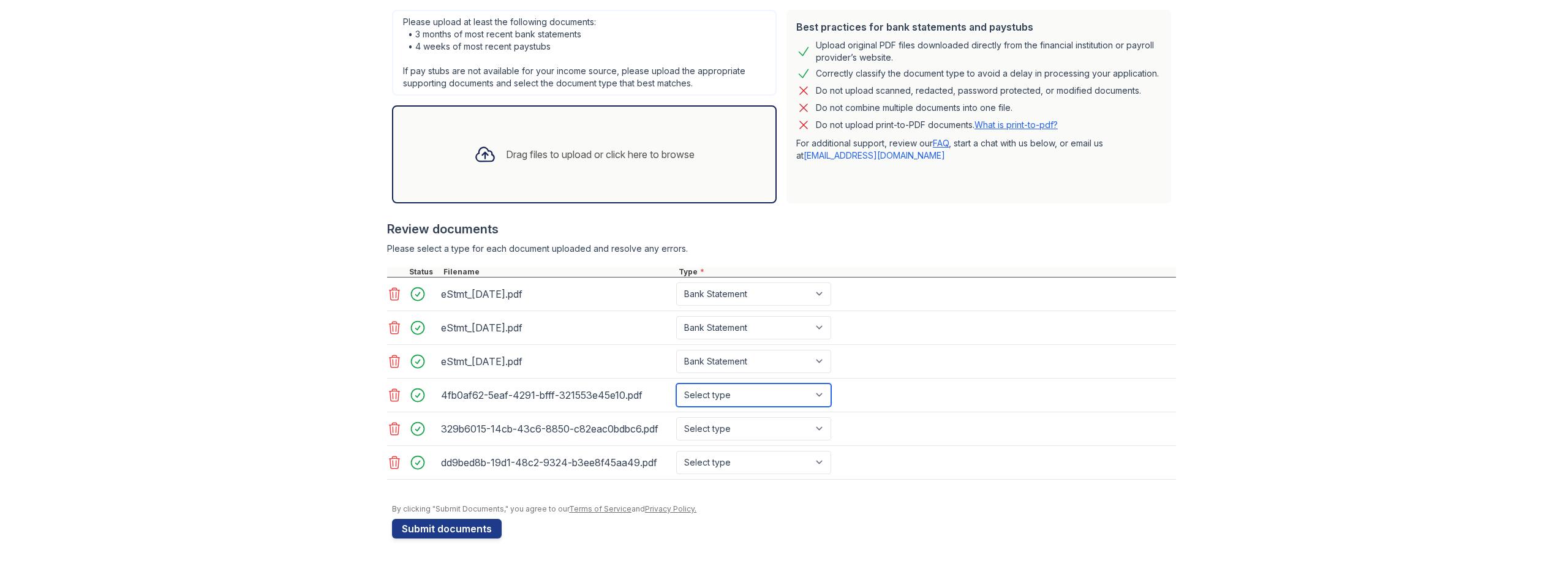
click at [734, 394] on select "Select type Paystub Bank Statement Offer Letter Tax Documents Benefit Award Let…" at bounding box center [753, 395] width 155 height 23
select select "bank_statement"
click at [676, 384] on select "Select type Paystub Bank Statement Offer Letter Tax Documents Benefit Award Let…" at bounding box center [753, 395] width 155 height 23
drag, startPoint x: 715, startPoint y: 430, endPoint x: 736, endPoint y: 432, distance: 21.1
click at [715, 430] on select "Select type Paystub Bank Statement Offer Letter Tax Documents Benefit Award Let…" at bounding box center [753, 429] width 155 height 23
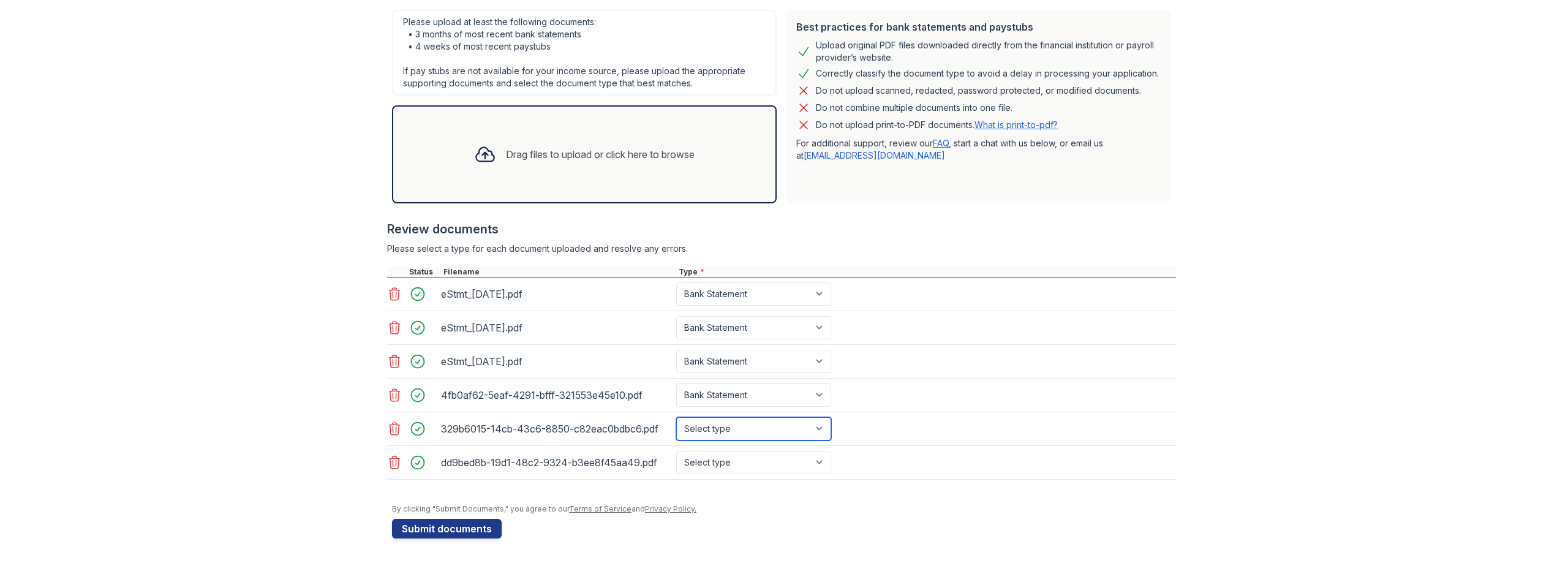
select select "bank_statement"
click at [676, 417] on select "Select type Paystub Bank Statement Offer Letter Tax Documents Benefit Award Let…" at bounding box center [753, 429] width 155 height 23
click at [720, 459] on select "Select type Paystub Bank Statement Offer Letter Tax Documents Benefit Award Let…" at bounding box center [753, 463] width 155 height 23
select select "bank_statement"
click at [676, 451] on select "Select type Paystub Bank Statement Offer Letter Tax Documents Benefit Award Let…" at bounding box center [753, 463] width 155 height 23
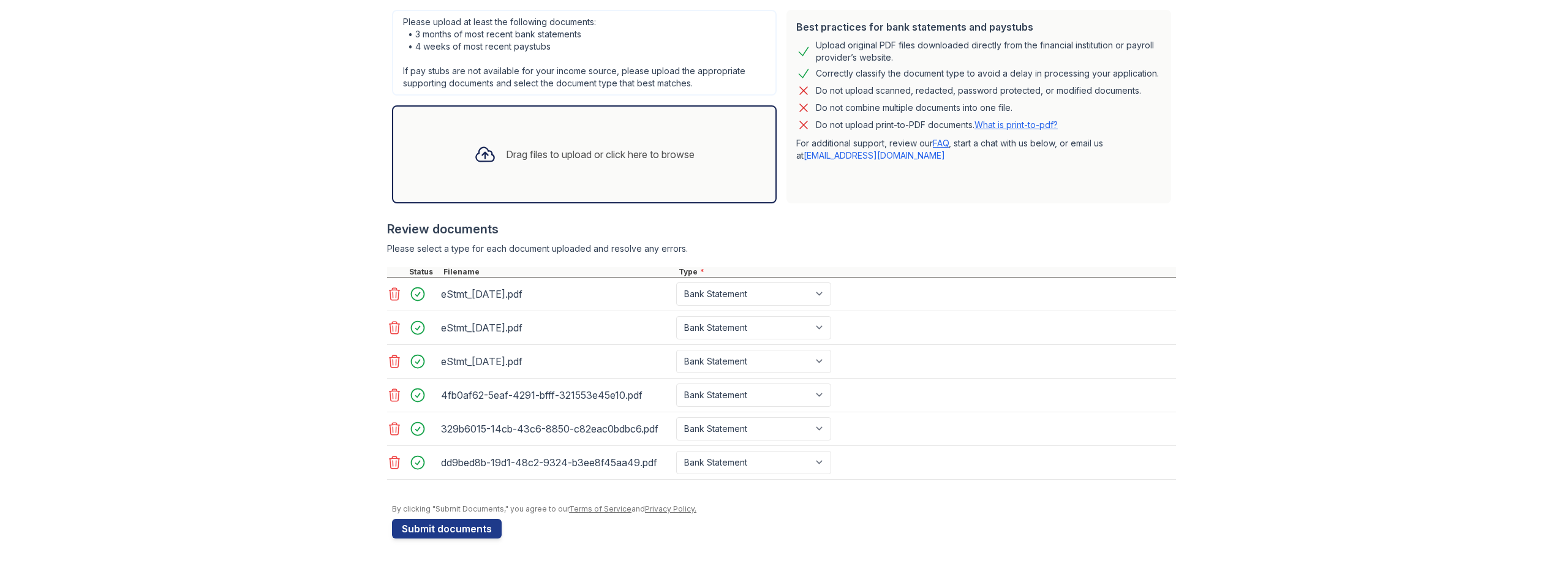
click at [567, 166] on div "Drag files to upload or click here to browse" at bounding box center [584, 155] width 240 height 41
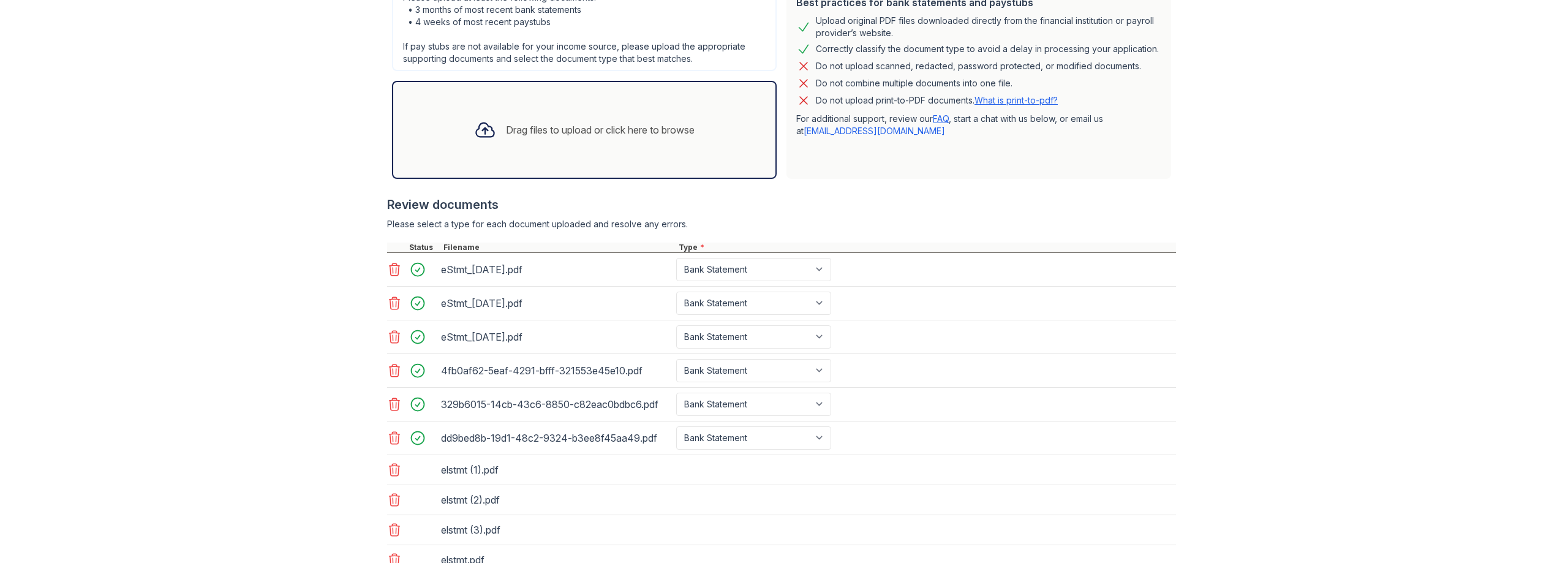
scroll to position [422, 0]
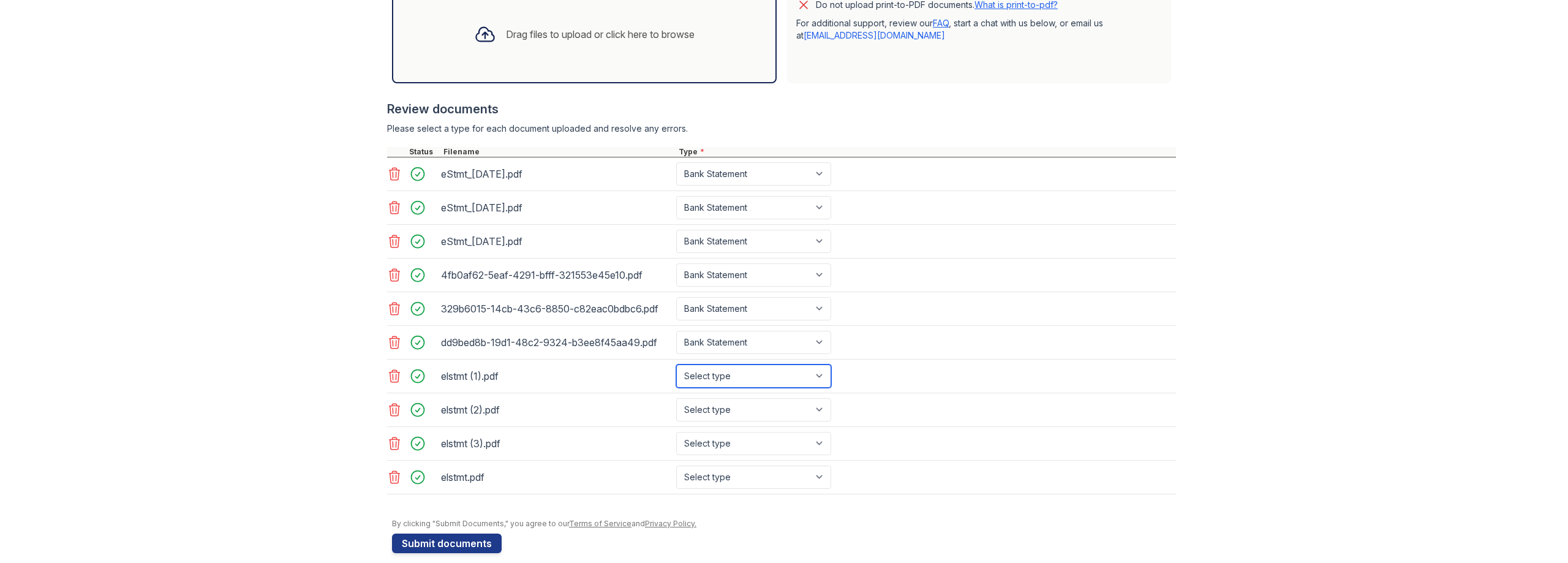
click at [783, 375] on select "Select type Paystub Bank Statement Offer Letter Tax Documents Benefit Award Let…" at bounding box center [753, 376] width 155 height 23
select select "paystub"
click at [676, 365] on select "Select type Paystub Bank Statement Offer Letter Tax Documents Benefit Award Let…" at bounding box center [753, 376] width 155 height 23
click at [717, 408] on select "Select type Paystub Bank Statement Offer Letter Tax Documents Benefit Award Let…" at bounding box center [753, 410] width 155 height 23
select select "paystub"
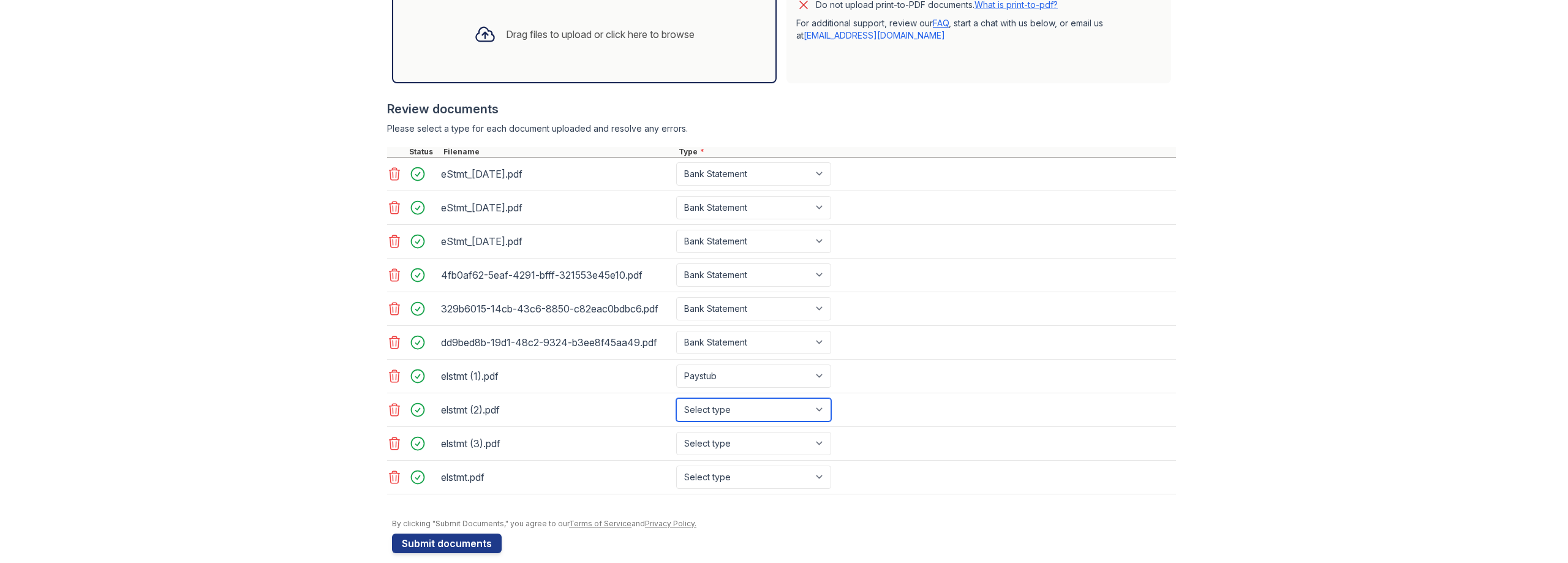
click at [676, 398] on select "Select type Paystub Bank Statement Offer Letter Tax Documents Benefit Award Let…" at bounding box center [753, 410] width 155 height 23
click at [726, 442] on select "Select type Paystub Bank Statement Offer Letter Tax Documents Benefit Award Let…" at bounding box center [753, 444] width 155 height 23
select select "paystub"
click at [676, 432] on select "Select type Paystub Bank Statement Offer Letter Tax Documents Benefit Award Let…" at bounding box center [753, 444] width 155 height 23
click at [710, 477] on select "Select type Paystub Bank Statement Offer Letter Tax Documents Benefit Award Let…" at bounding box center [753, 477] width 155 height 23
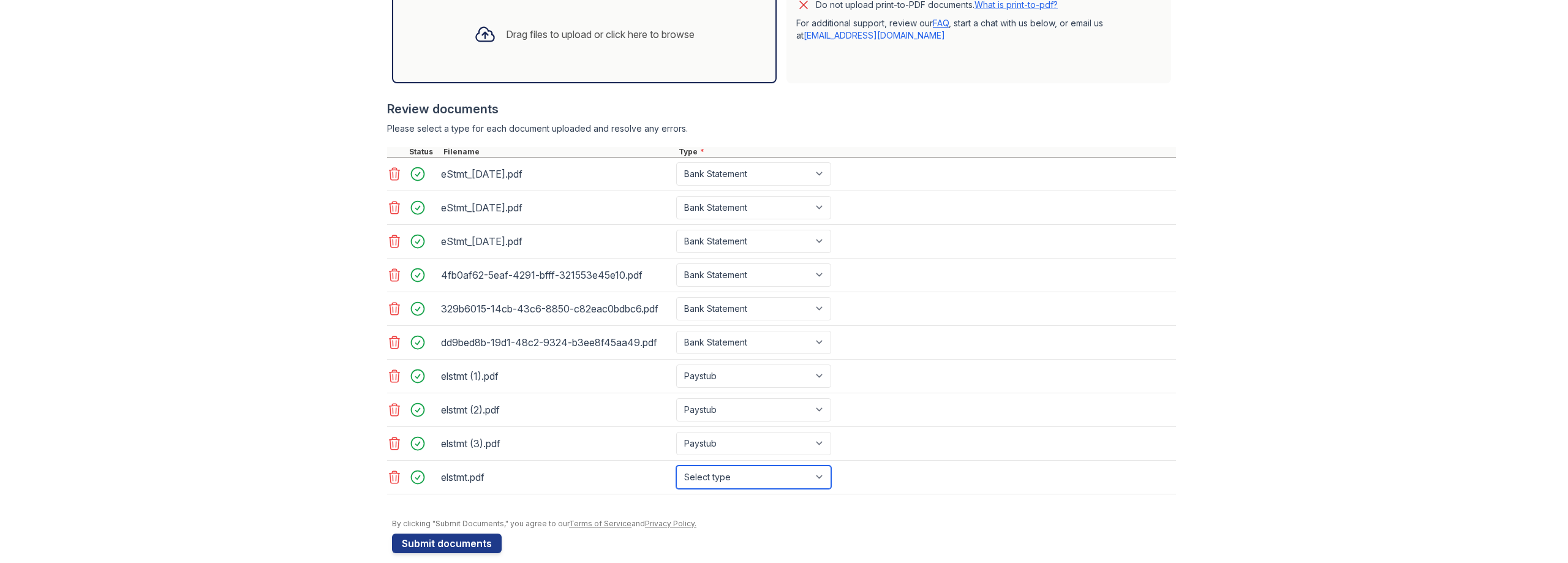
select select "paystub"
click at [676, 465] on select "Select type Paystub Bank Statement Offer Letter Tax Documents Benefit Award Let…" at bounding box center [753, 477] width 155 height 23
click at [435, 543] on button "Submit documents" at bounding box center [446, 544] width 110 height 20
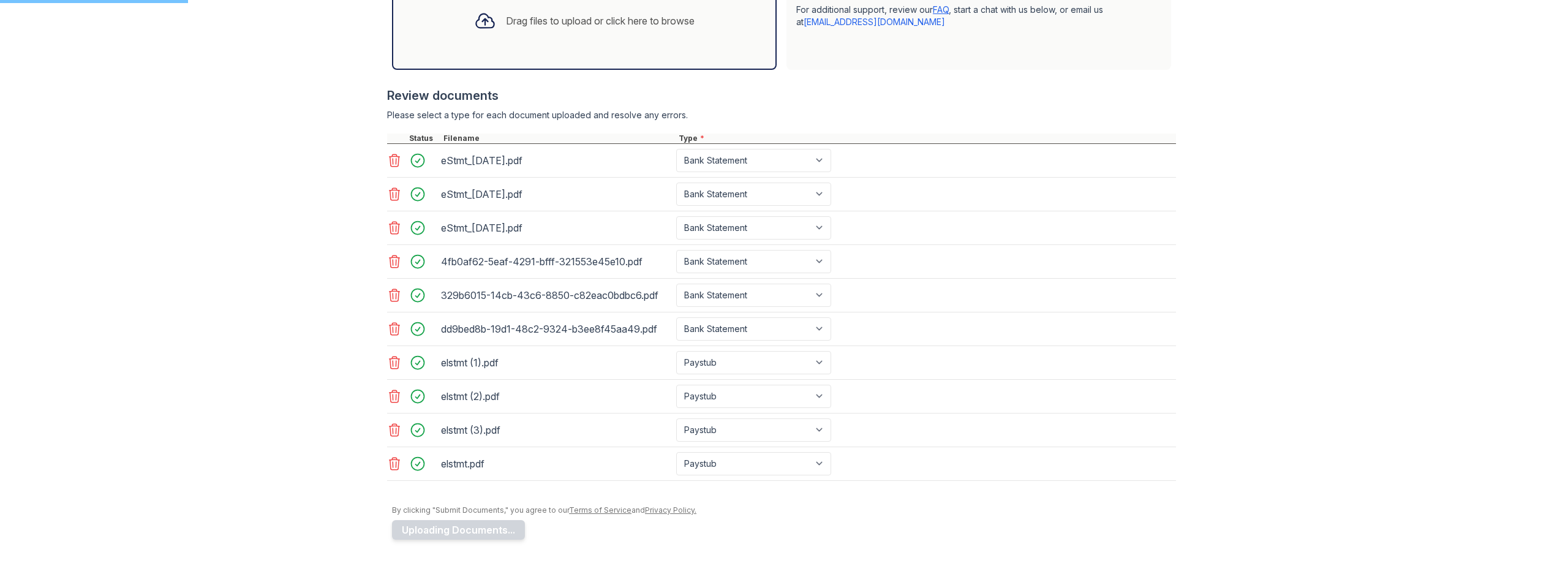
scroll to position [437, 0]
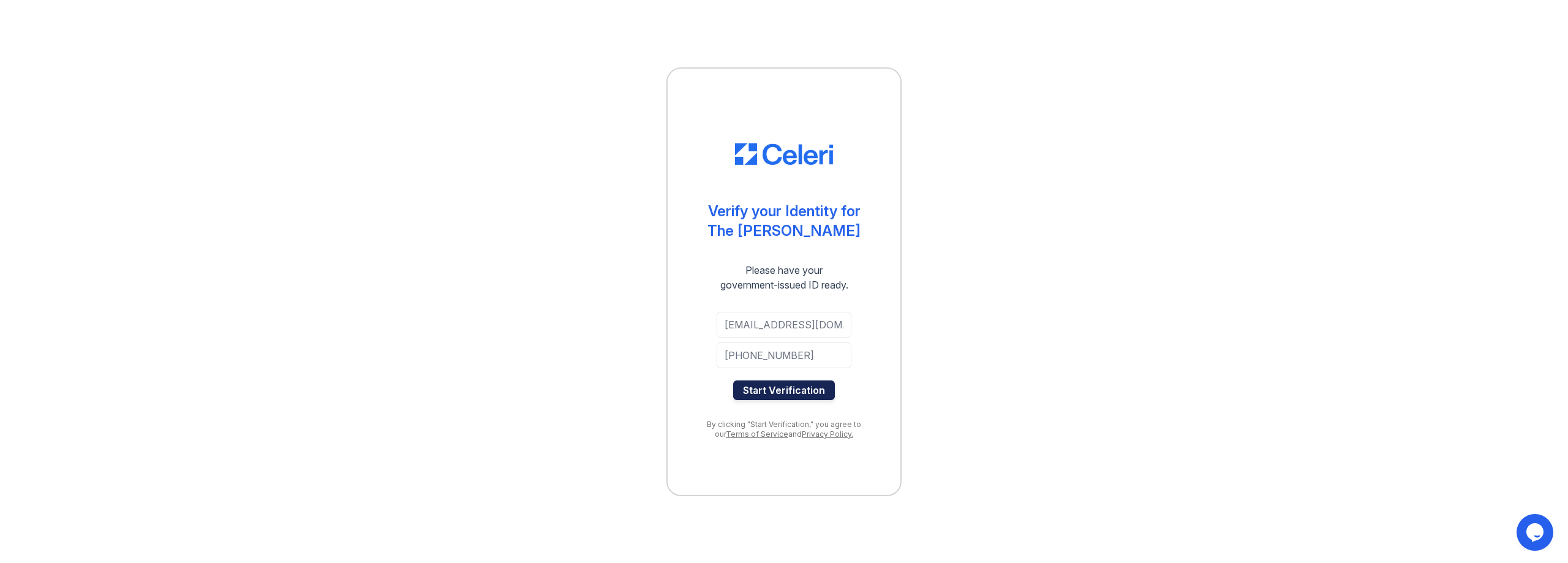
click at [781, 388] on button "Start Verification" at bounding box center [783, 390] width 102 height 20
